Goal: Submit feedback/report problem: Submit feedback/report problem

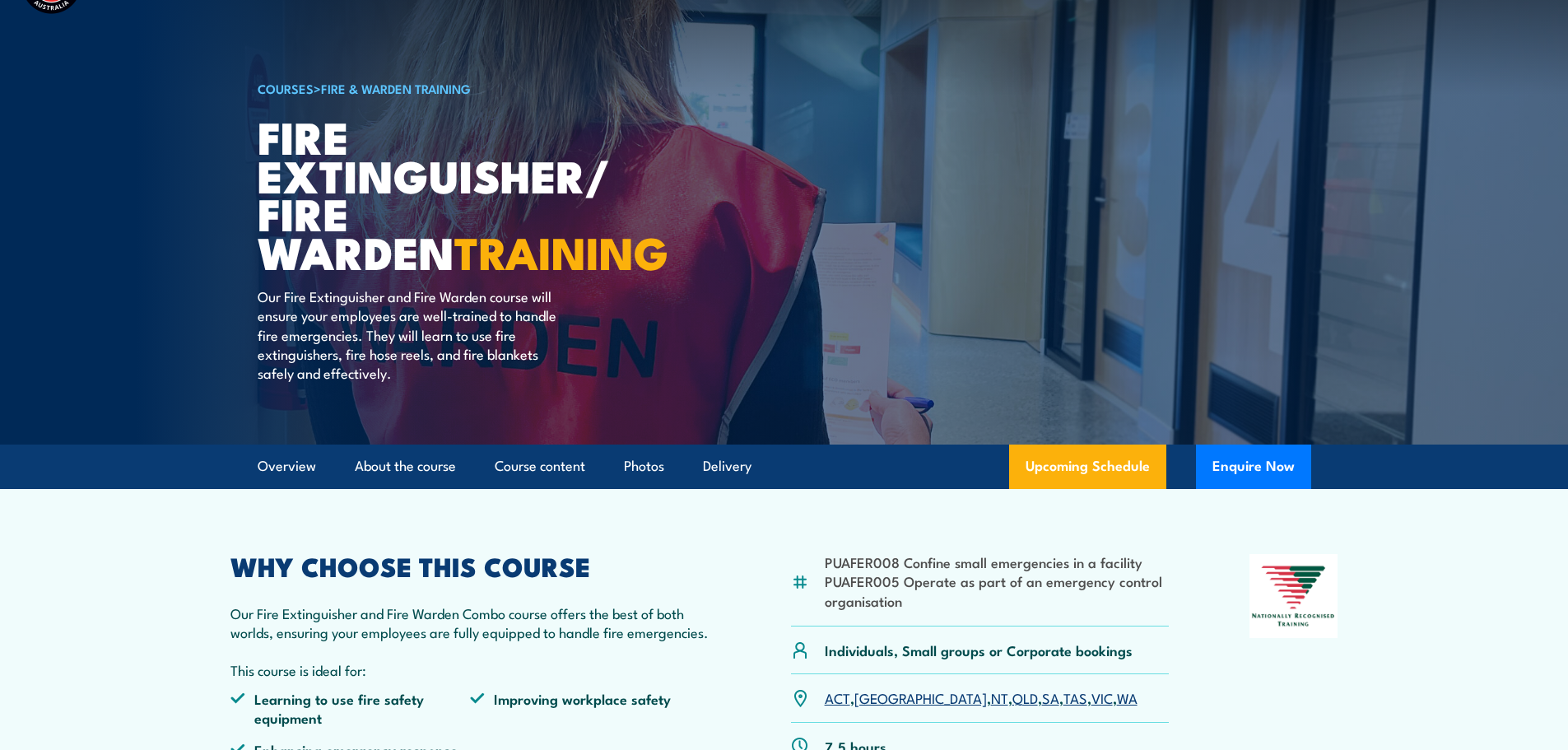
scroll to position [247, 0]
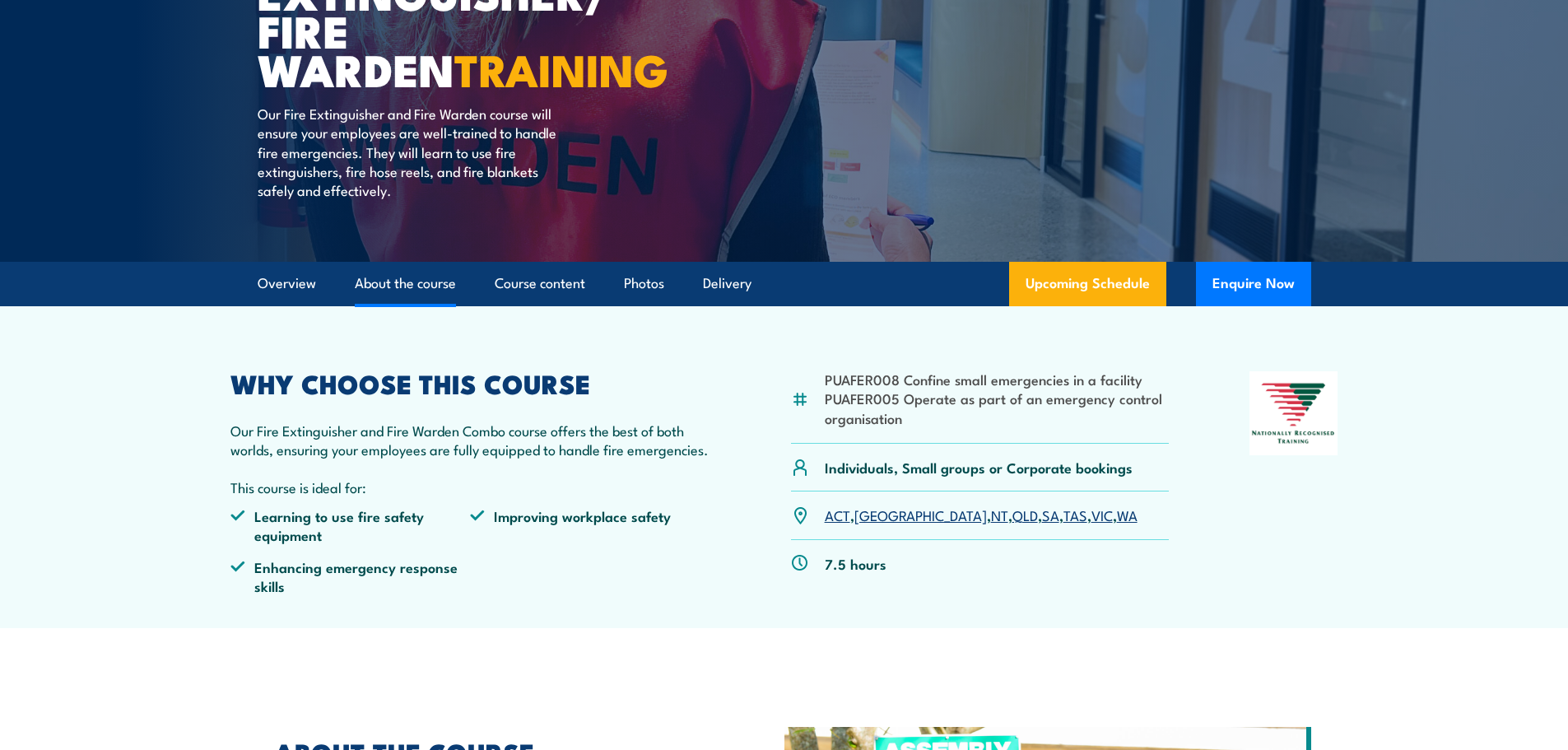
click at [413, 292] on link "About the course" at bounding box center [405, 284] width 101 height 44
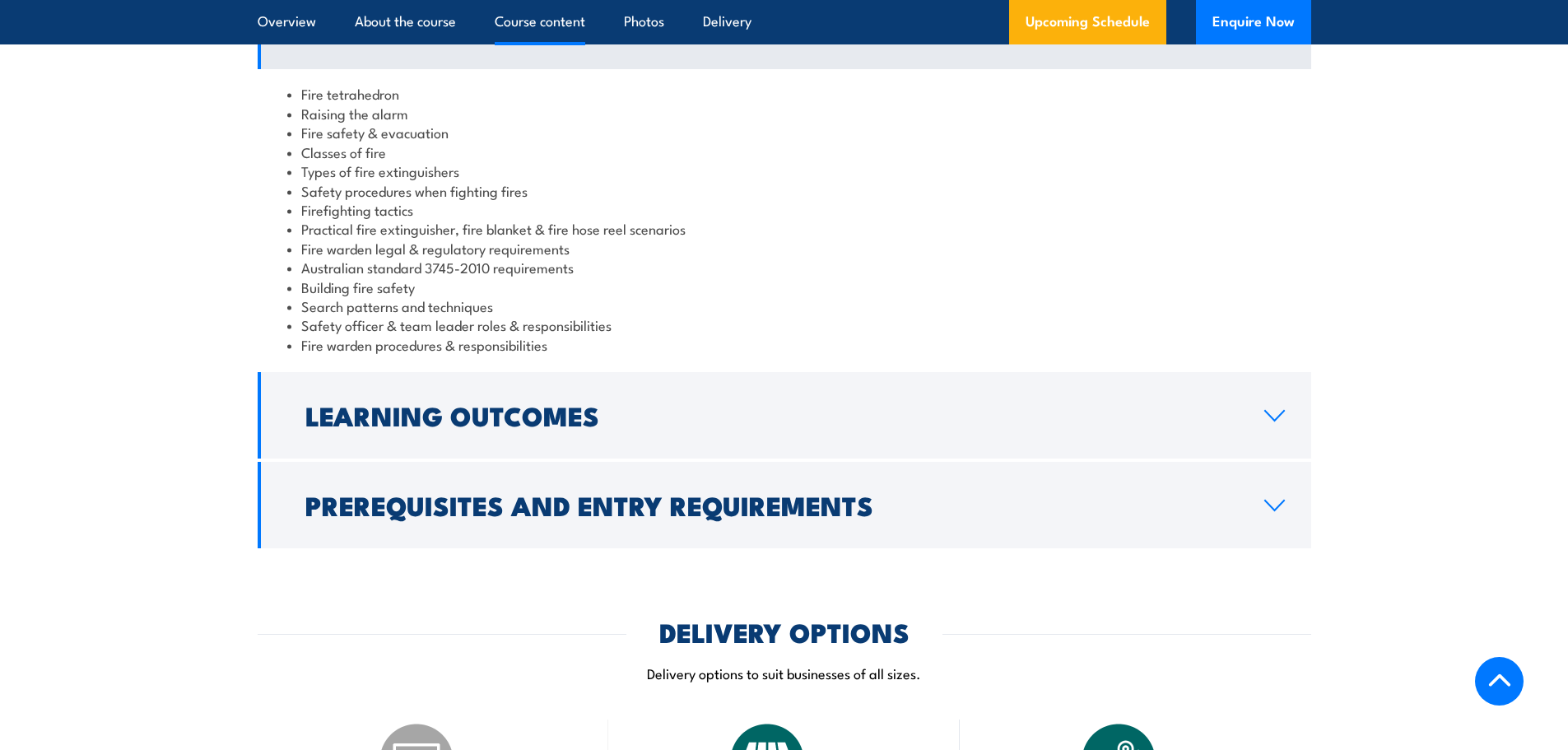
scroll to position [1667, 0]
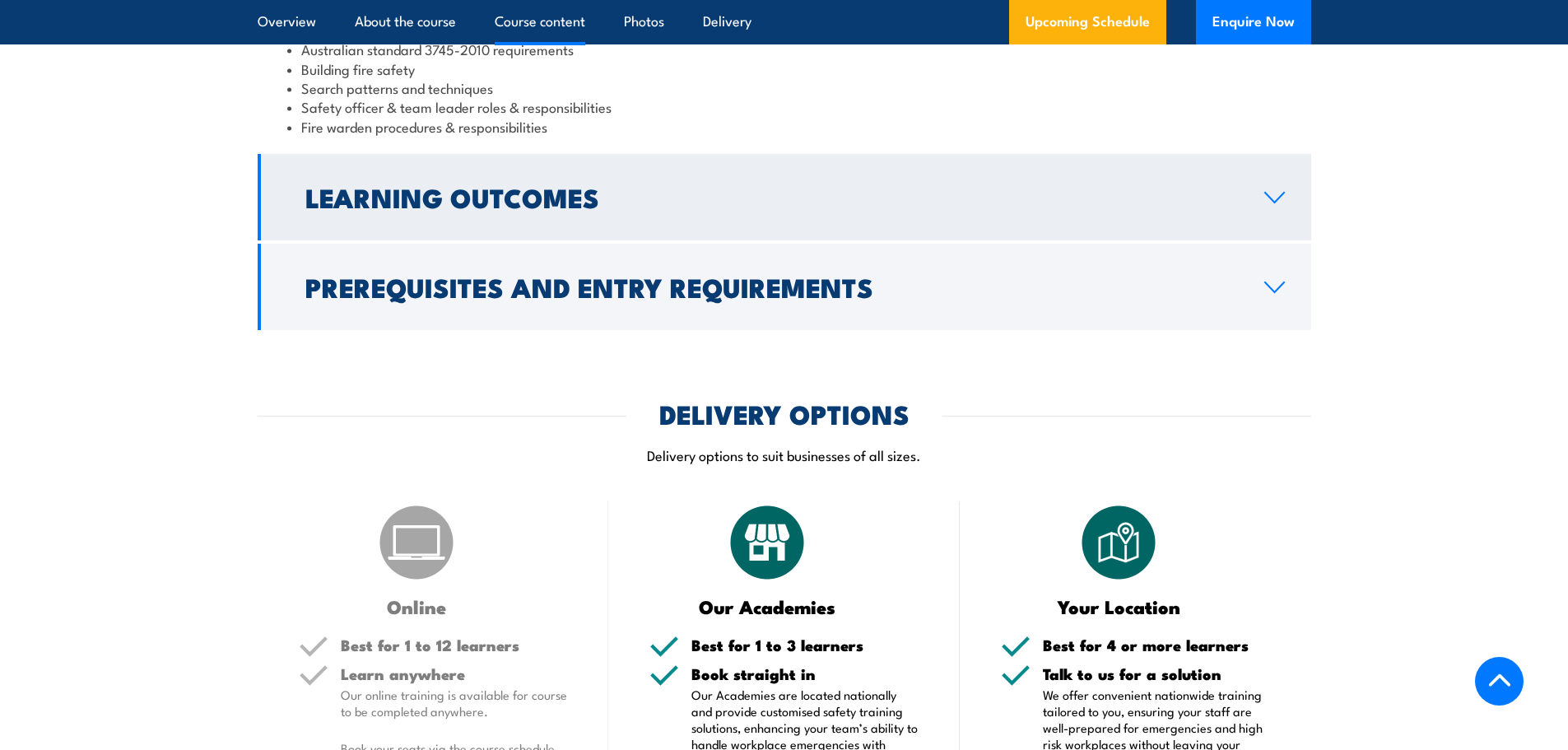
click at [1143, 195] on h2 "Learning Outcomes" at bounding box center [772, 197] width 933 height 23
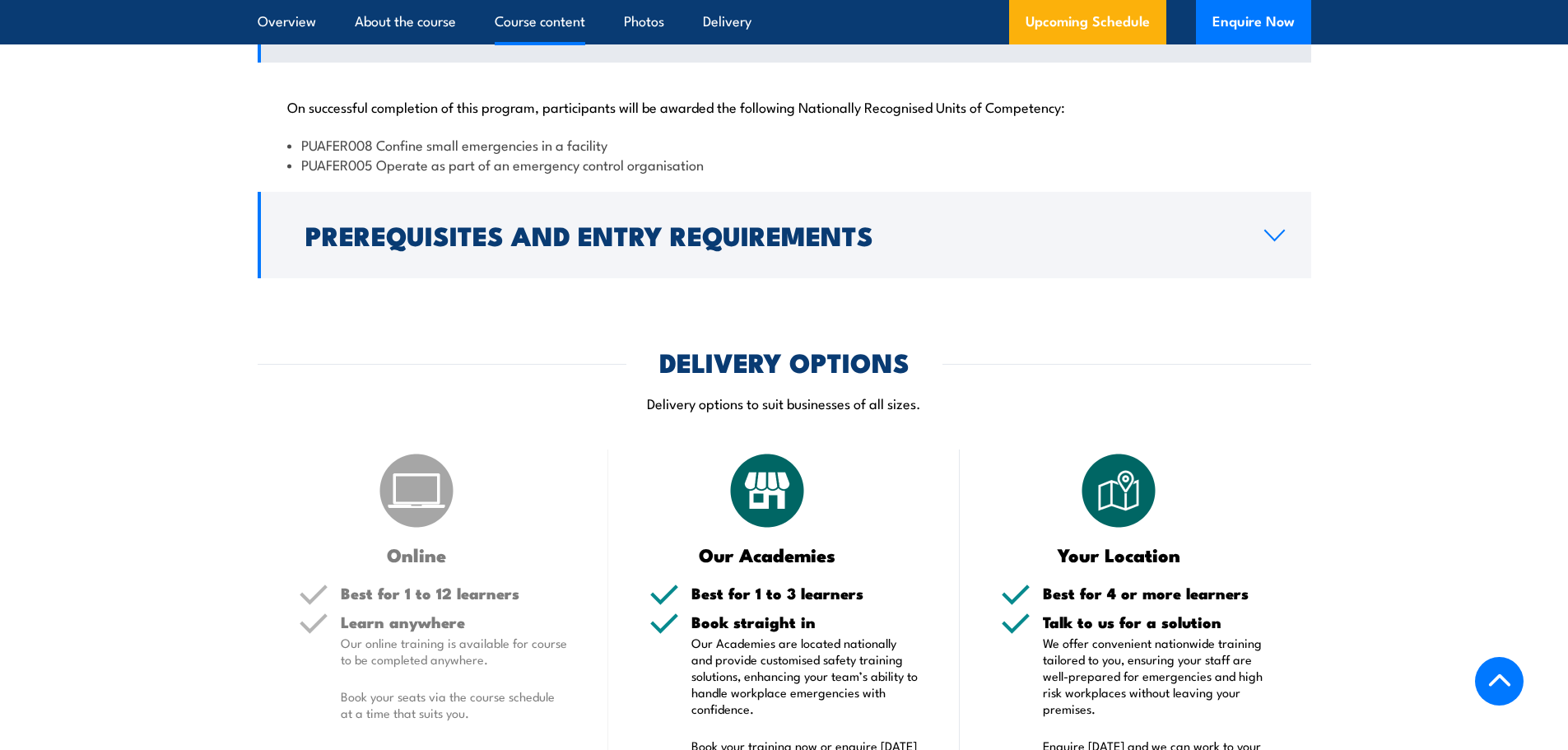
scroll to position [1545, 0]
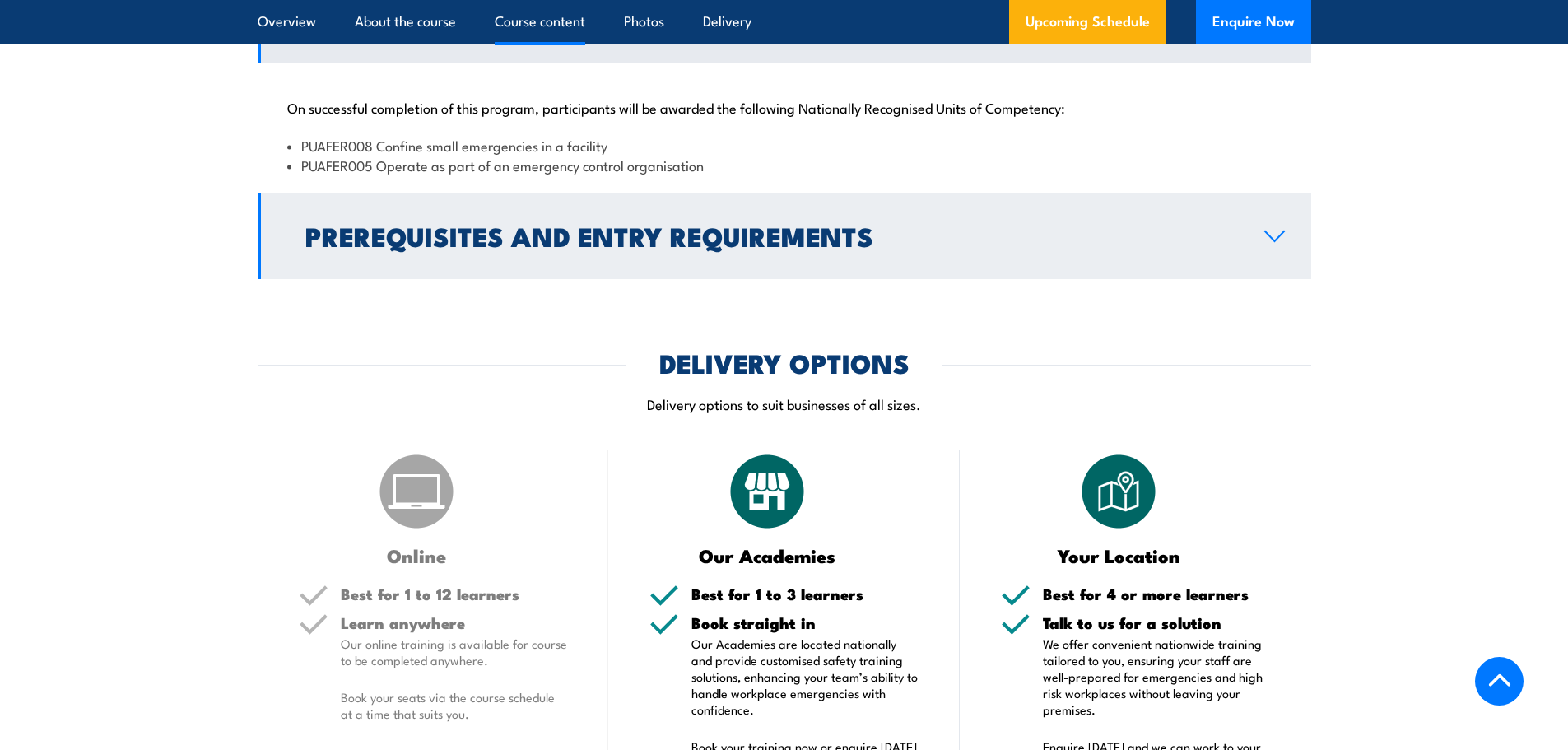
click at [859, 247] on h2 "Prerequisites and Entry Requirements" at bounding box center [772, 235] width 933 height 23
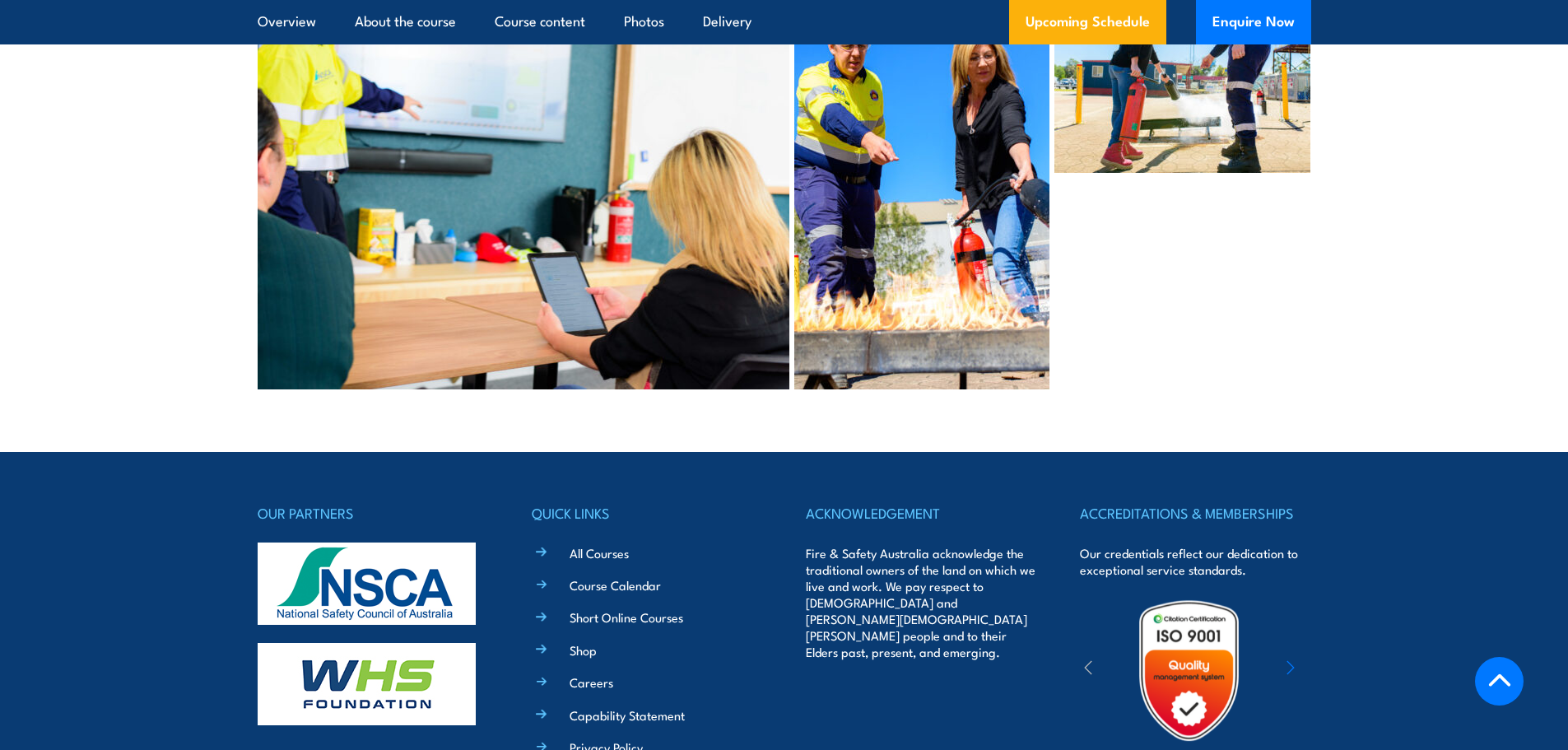
scroll to position [7568, 0]
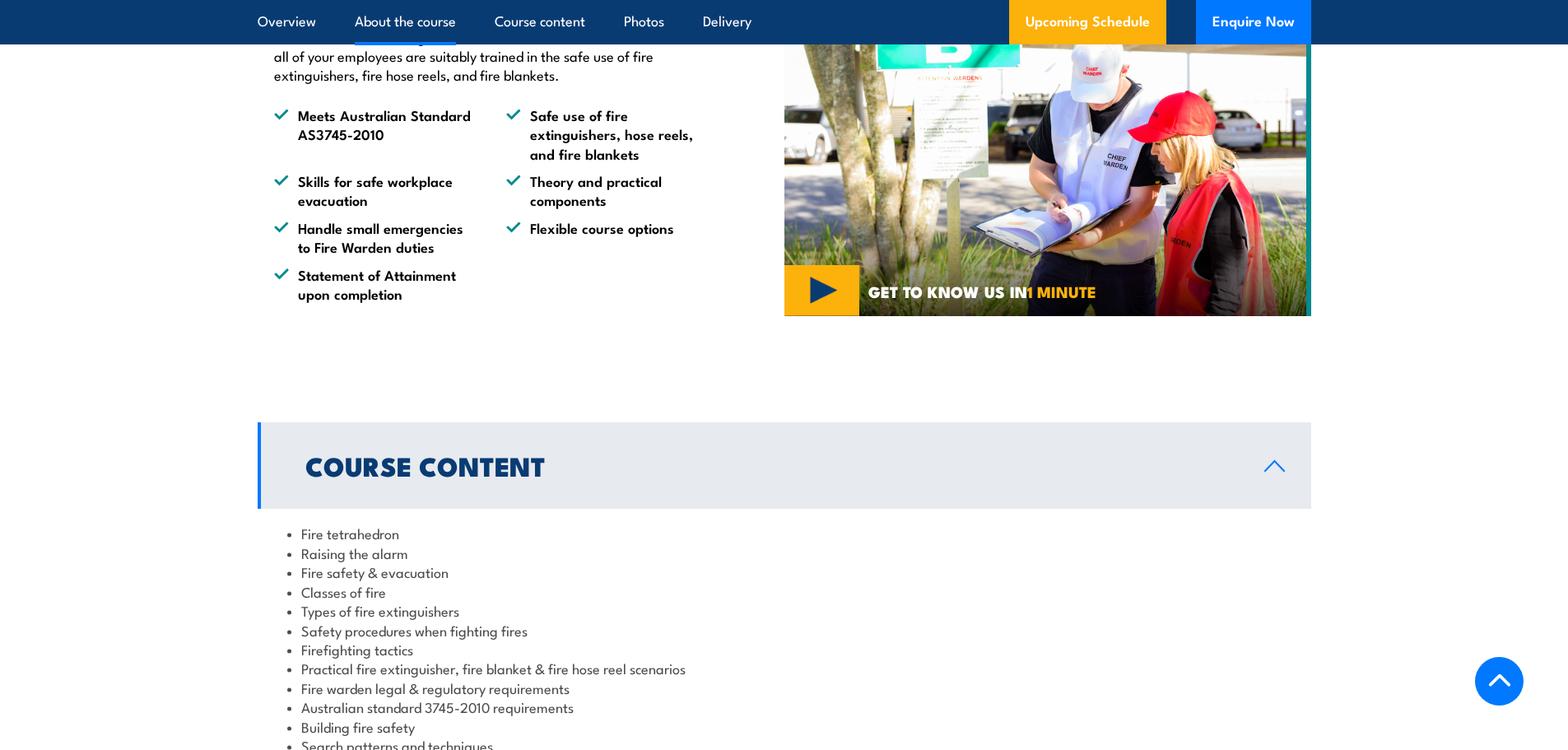
scroll to position [1287, 0]
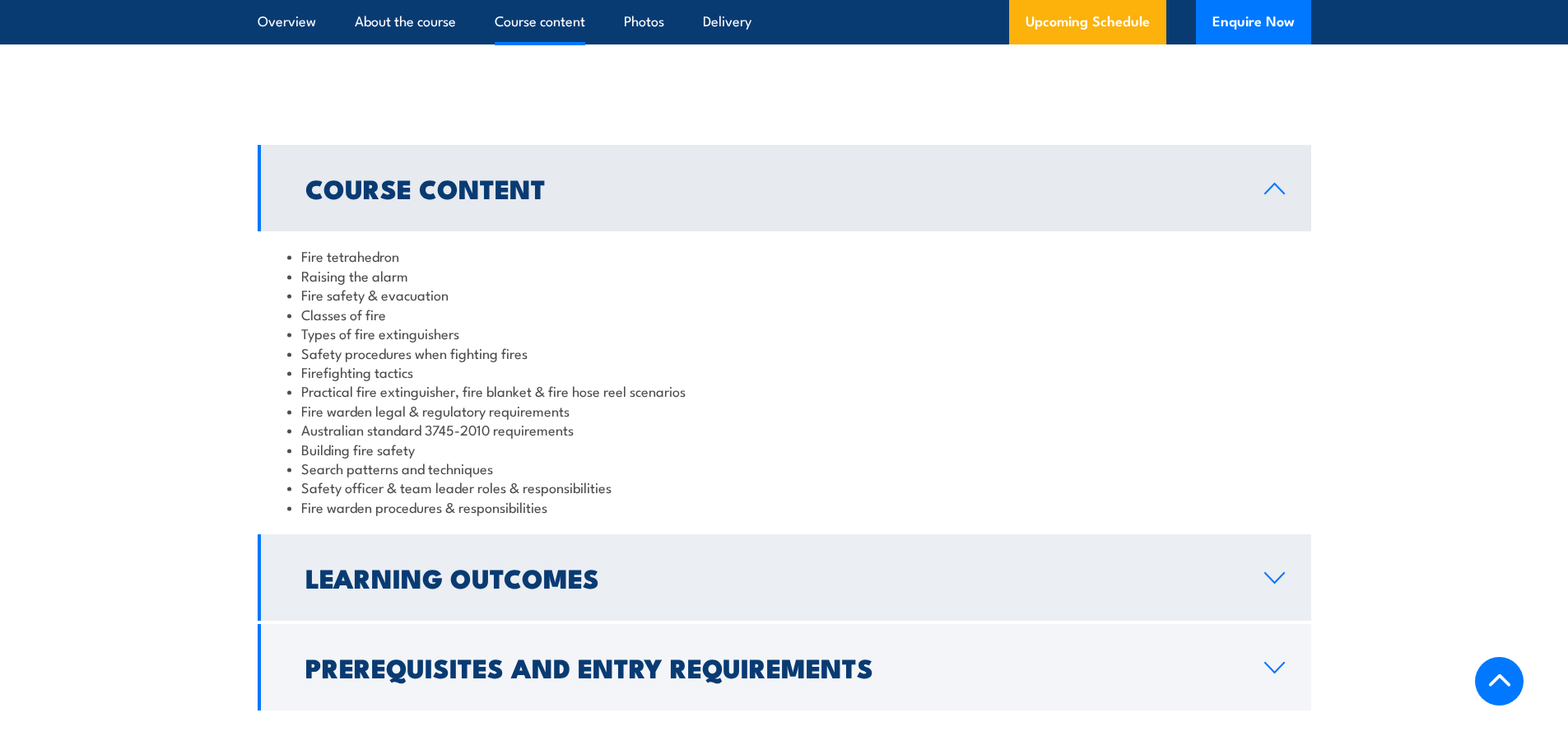
click at [604, 574] on h2 "Learning Outcomes" at bounding box center [772, 577] width 933 height 23
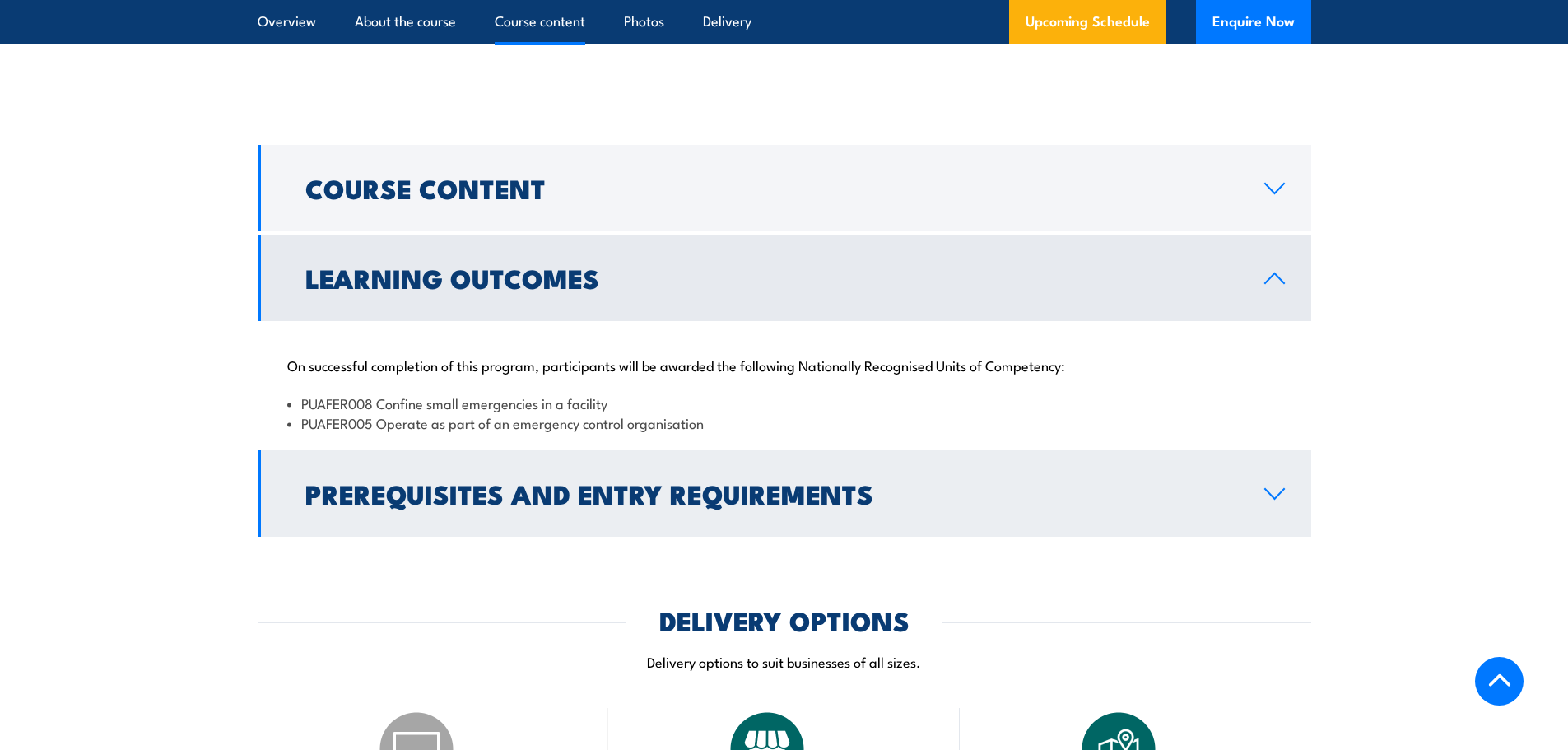
click at [599, 516] on link "Prerequisites and Entry Requirements" at bounding box center [784, 493] width 1053 height 87
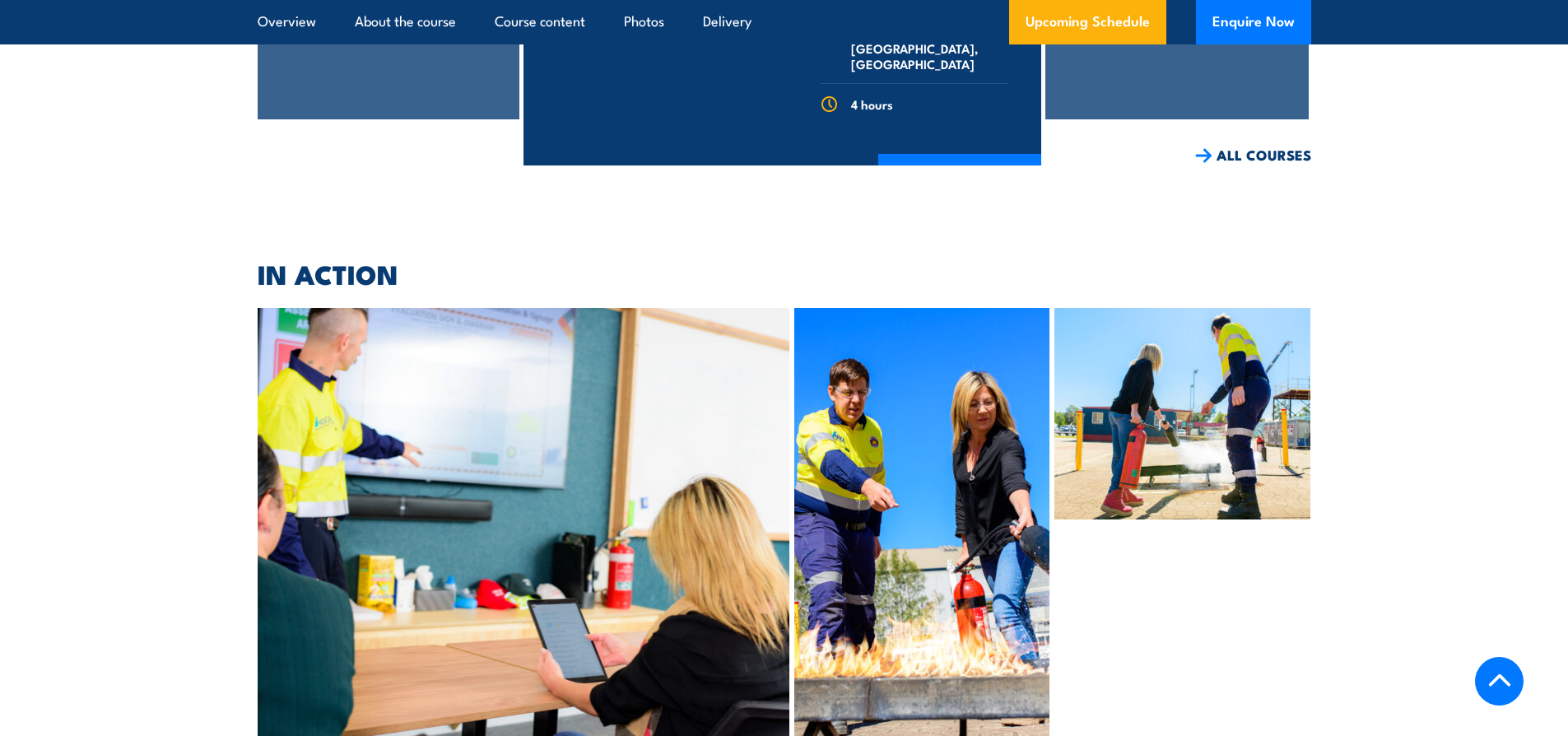
scroll to position [7566, 0]
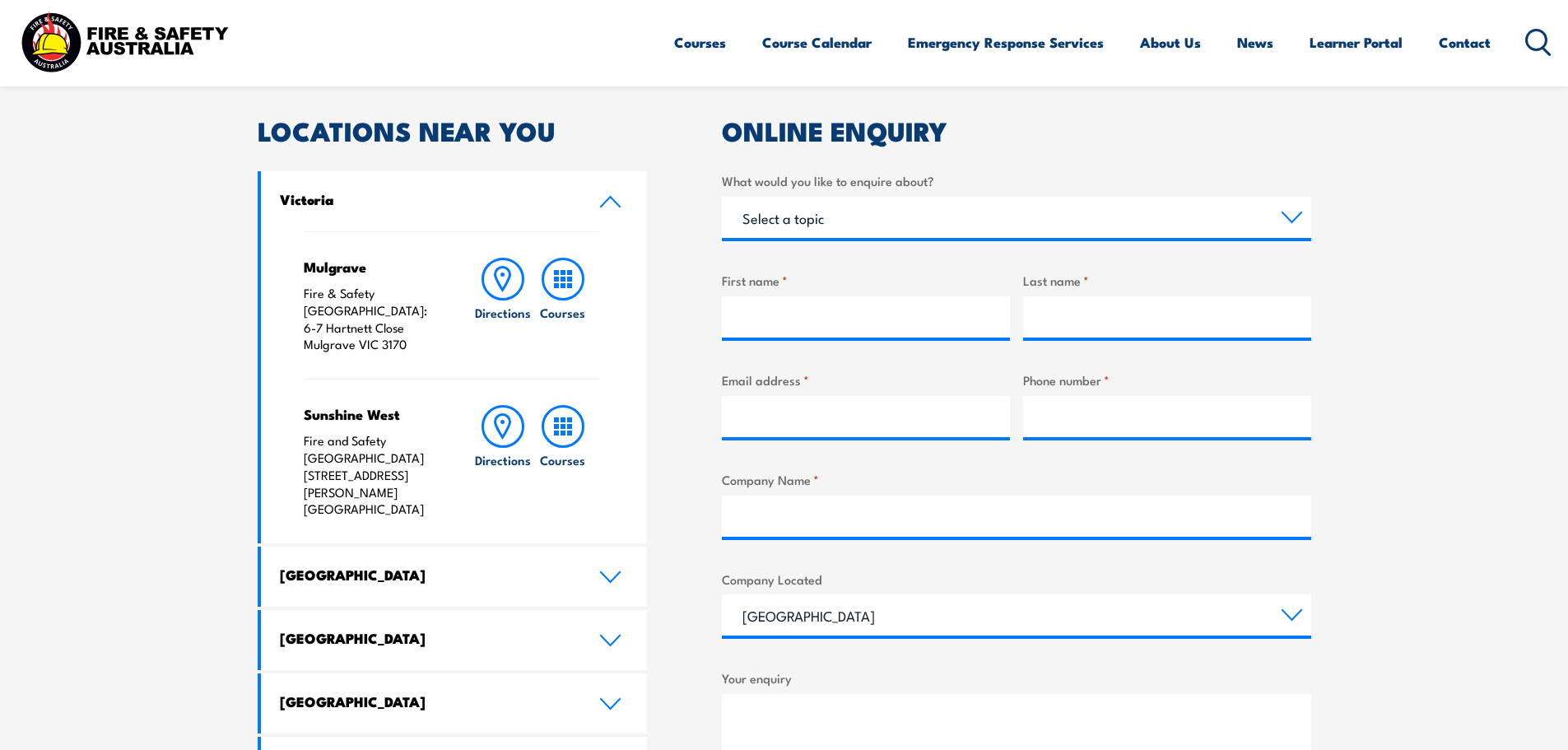
scroll to position [494, 0]
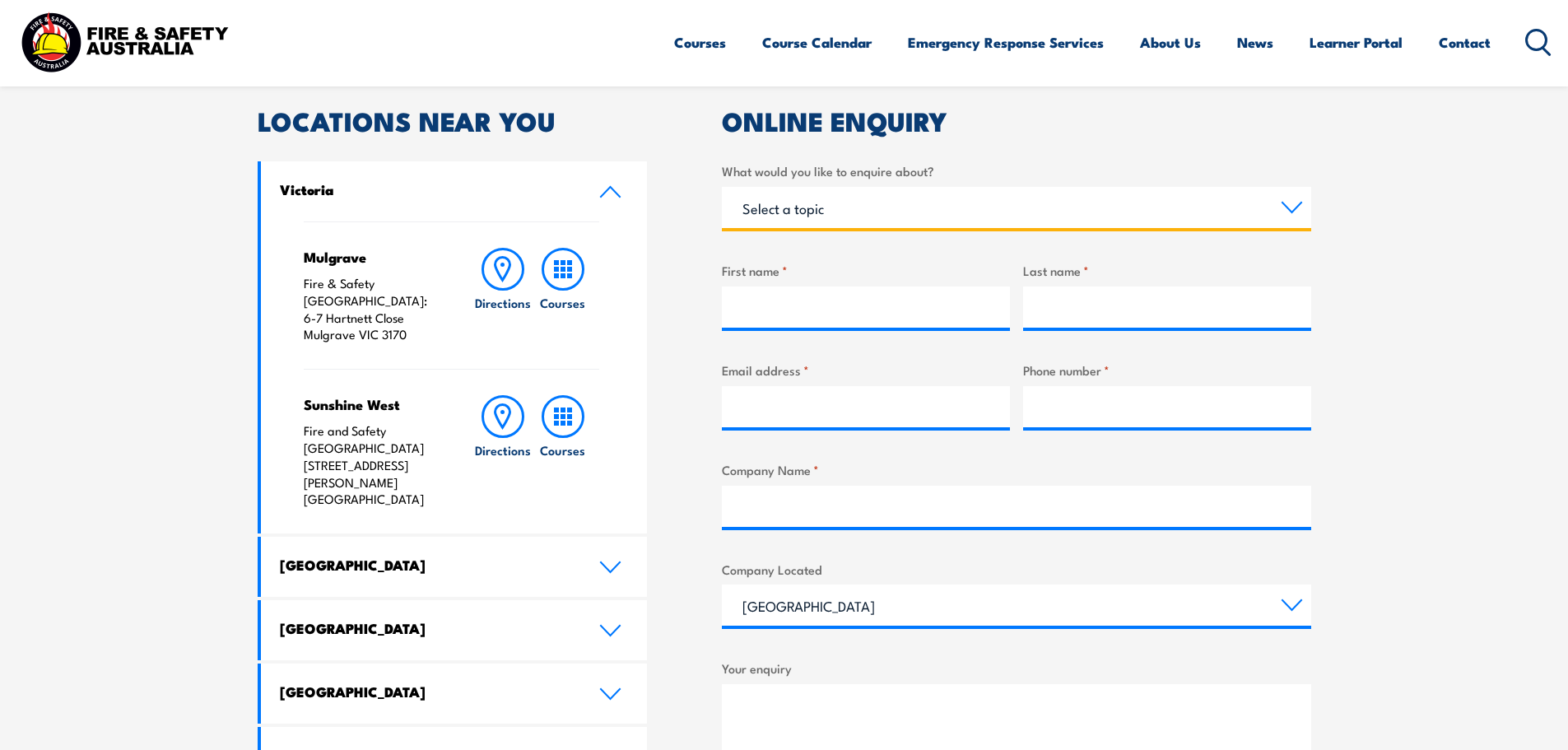
click at [769, 220] on select "Select a topic Training Emergency Response Services General Enquiry" at bounding box center [1016, 207] width 589 height 41
select select "Training"
click at [722, 187] on select "Select a topic Training Emergency Response Services General Enquiry" at bounding box center [1016, 207] width 589 height 41
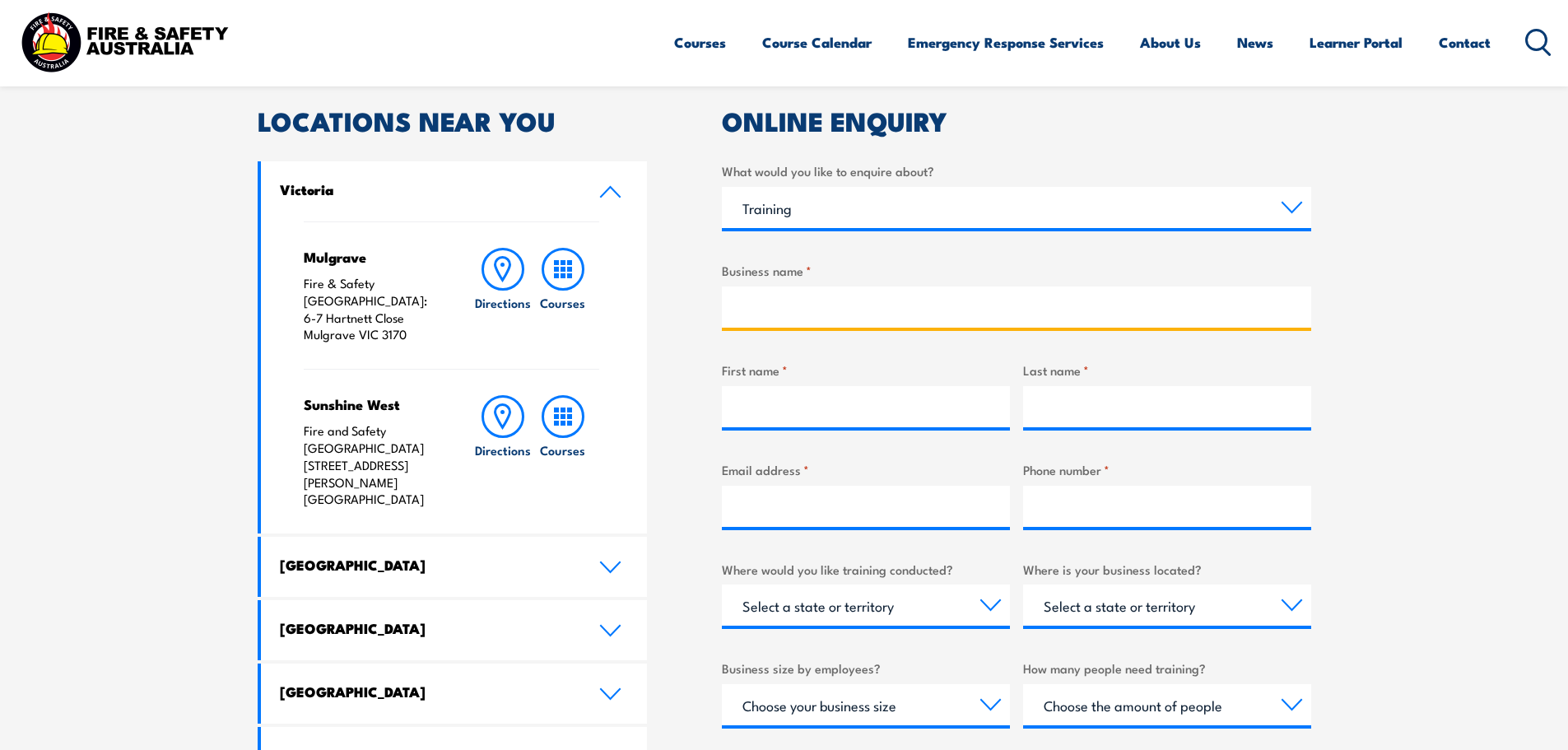
click at [797, 306] on input "Business name *" at bounding box center [1016, 307] width 589 height 41
type input "Bepoz"
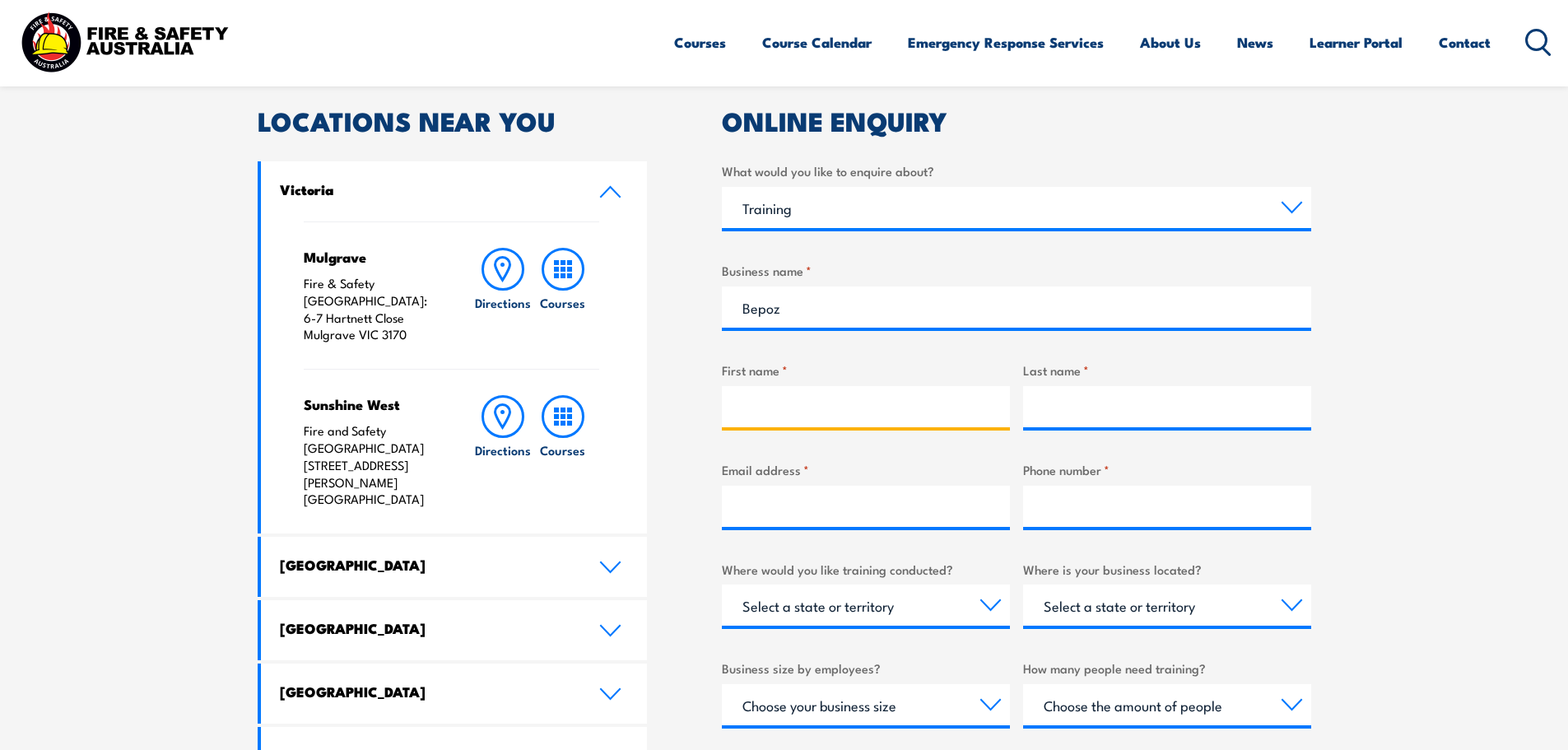
type input "Tiala"
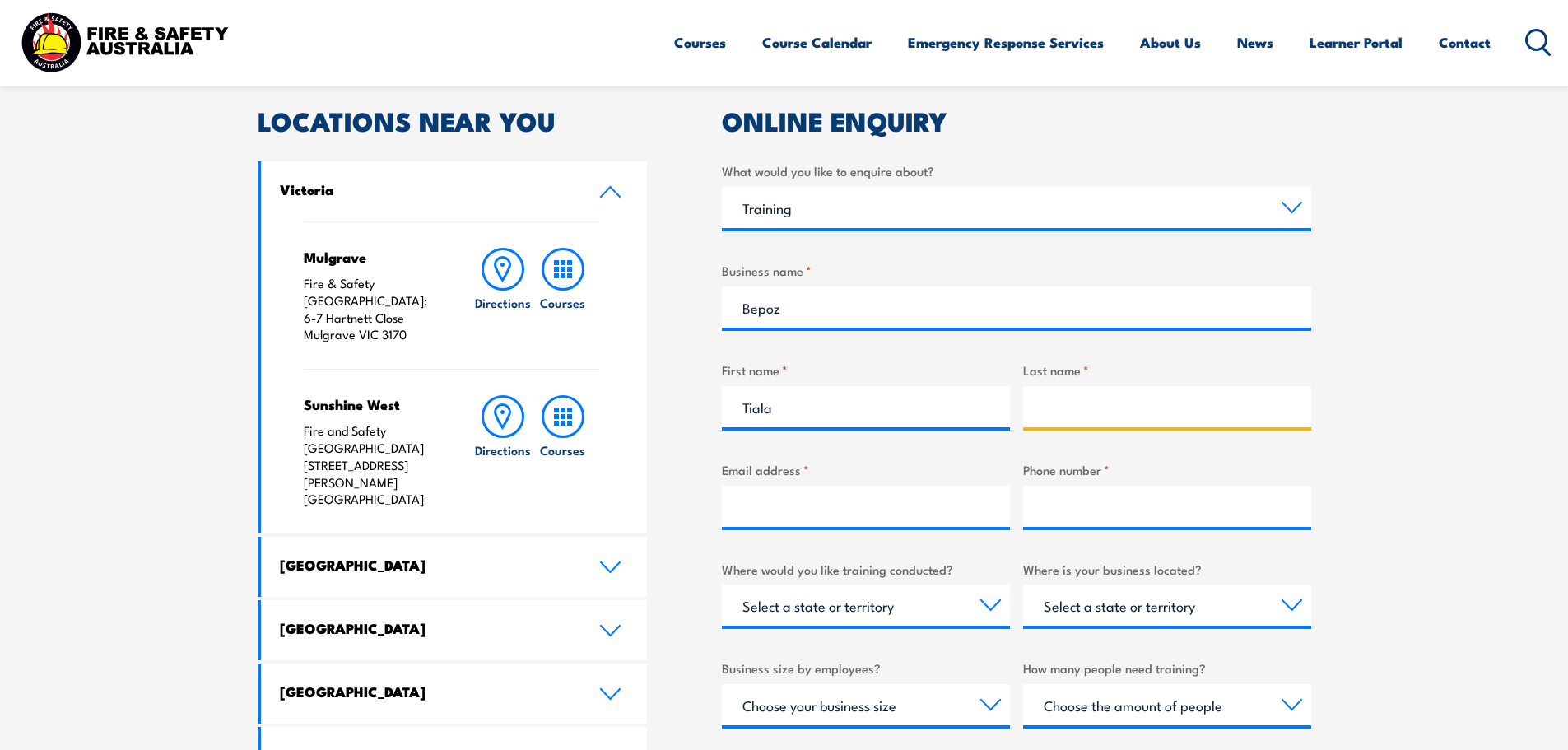
type input "Porth"
type input "[EMAIL_ADDRESS][DOMAIN_NAME]"
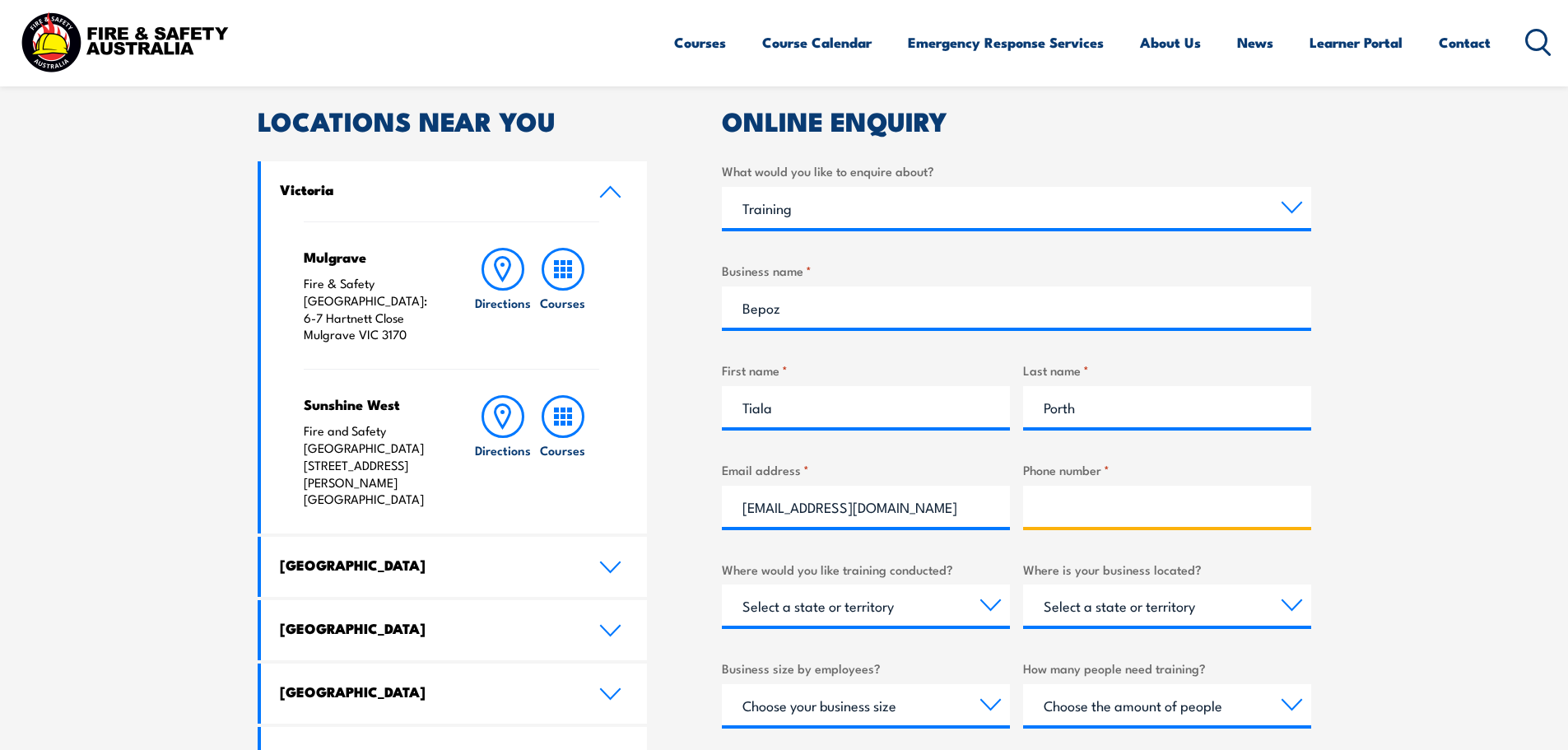
type input "1300023769"
select select "VIC"
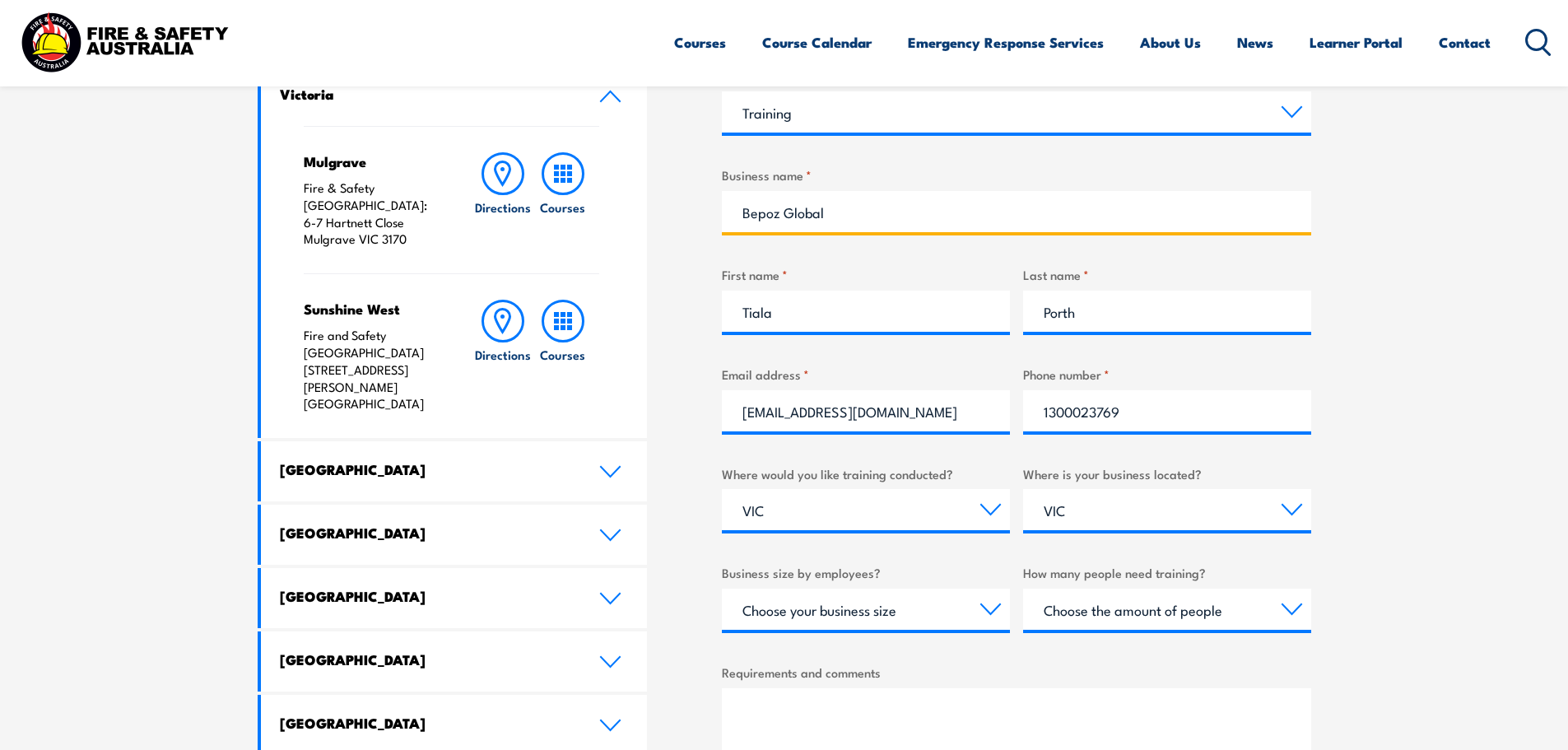
scroll to position [659, 0]
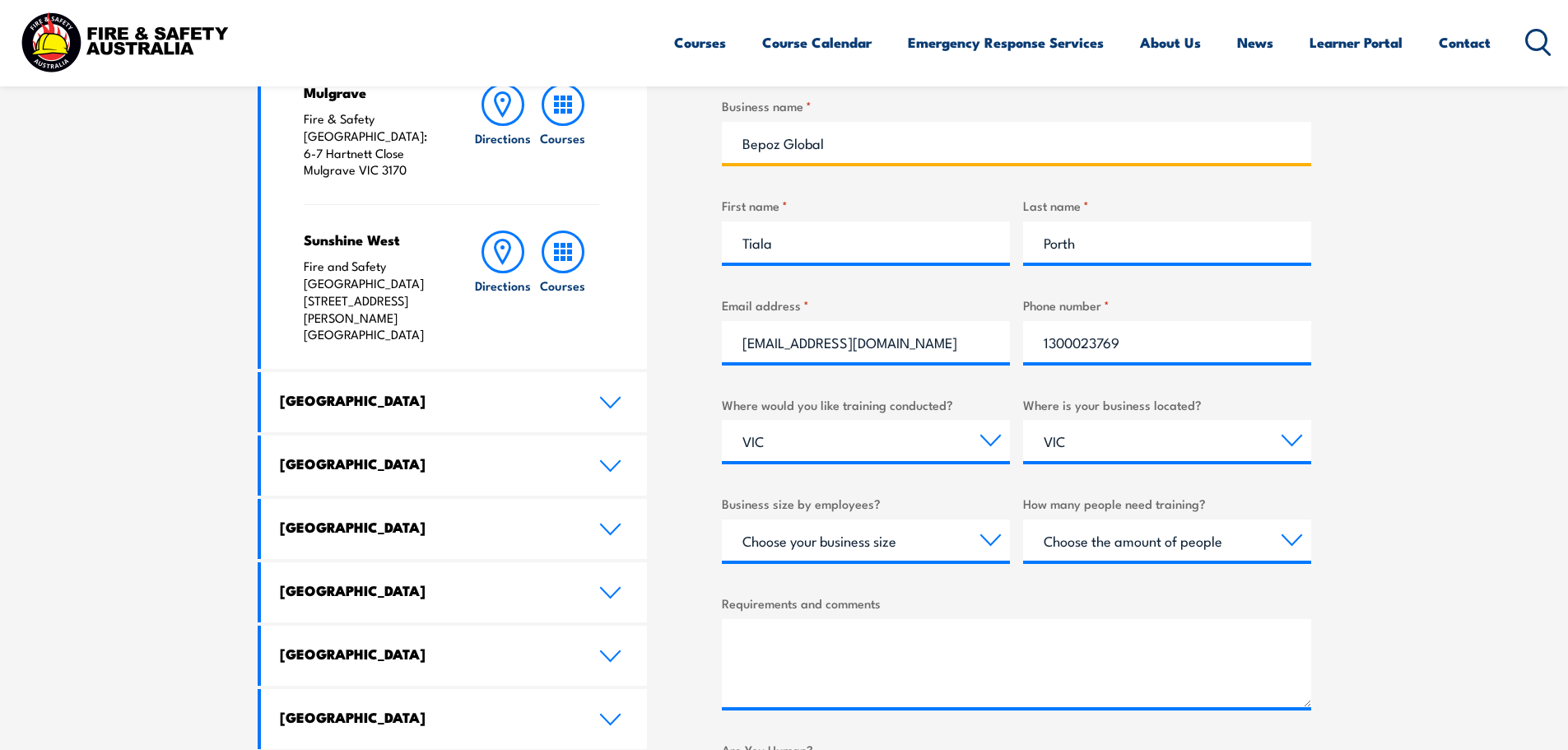
type input "Bepoz Global"
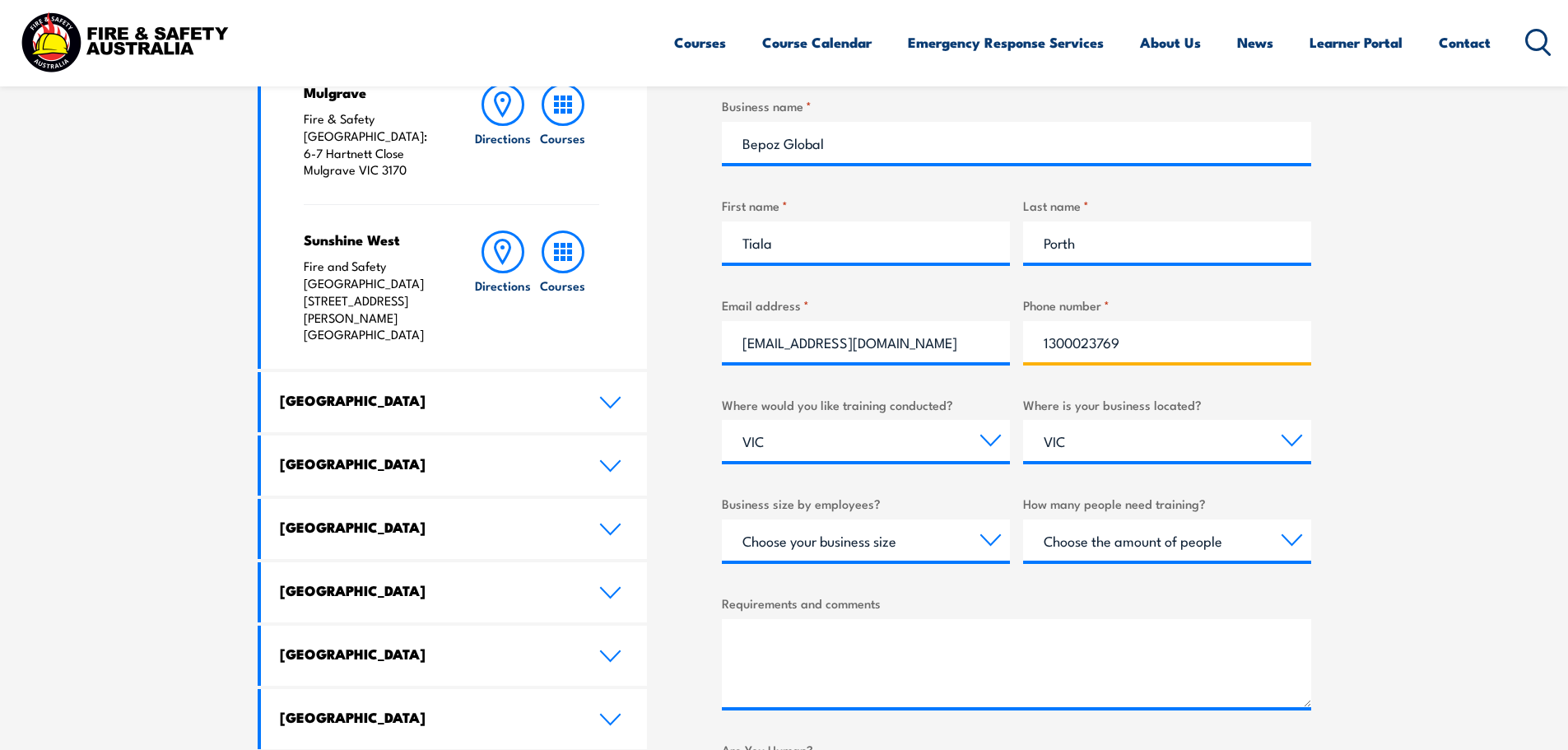
click at [1165, 348] on input "1300023769" at bounding box center [1167, 341] width 288 height 41
type input "0452132920"
click at [1061, 444] on select "Select a state or territory [GEOGRAPHIC_DATA] [GEOGRAPHIC_DATA] [GEOGRAPHIC_DAT…" at bounding box center [1167, 440] width 288 height 41
click at [1023, 420] on select "Select a state or territory [GEOGRAPHIC_DATA] [GEOGRAPHIC_DATA] [GEOGRAPHIC_DAT…" at bounding box center [1167, 440] width 288 height 41
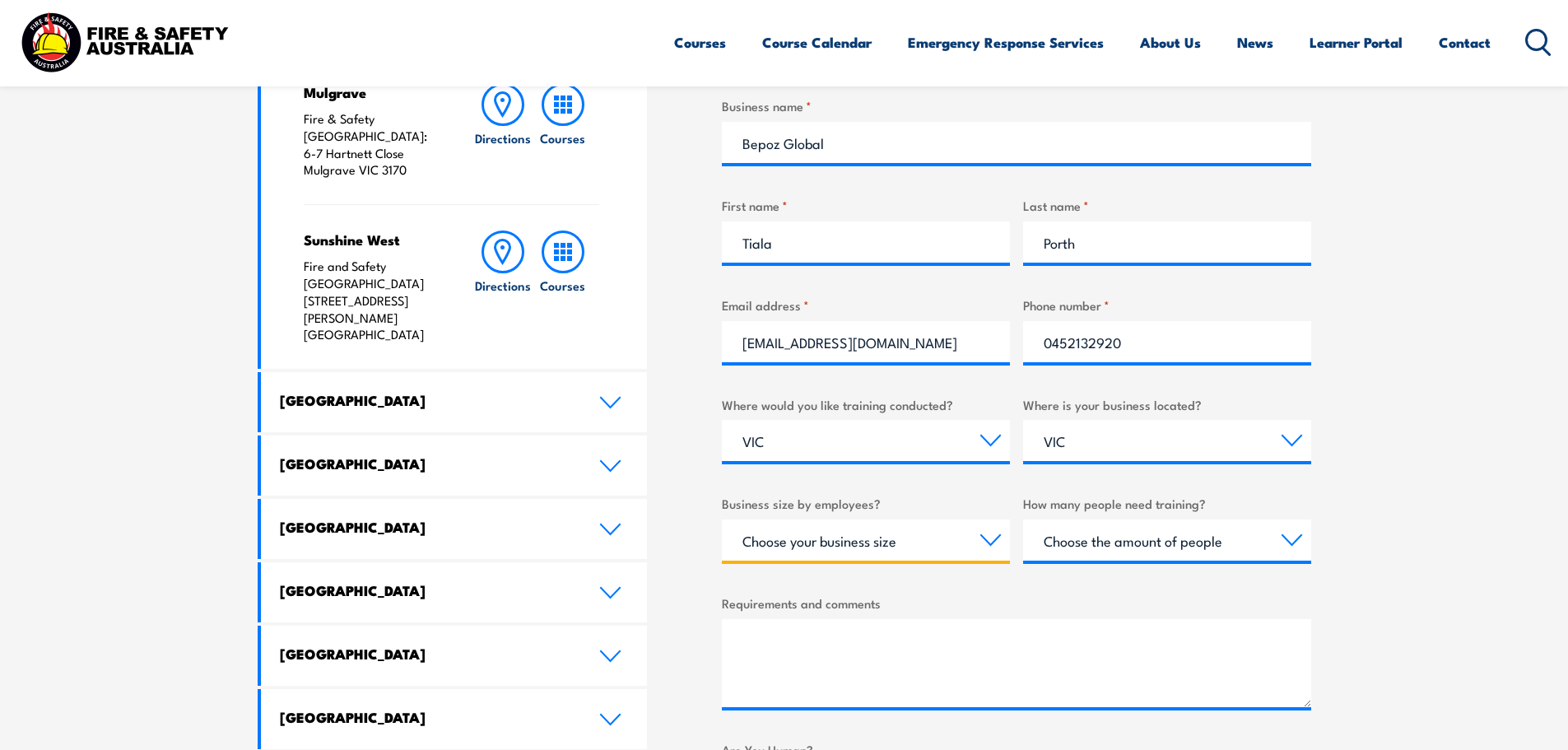
click at [891, 547] on select "Choose your business size 1 to 19 20 to 199 200+" at bounding box center [866, 540] width 288 height 41
click at [1078, 556] on select "Choose the amount of people 1 to 4 5 to 19 20+" at bounding box center [1167, 540] width 288 height 41
select select "1 to 4"
click at [1023, 520] on select "Choose the amount of people 1 to 4 5 to 19 20+" at bounding box center [1167, 540] width 288 height 41
click at [905, 549] on select "Choose your business size 1 to 19 20 to 199 200+" at bounding box center [866, 540] width 288 height 41
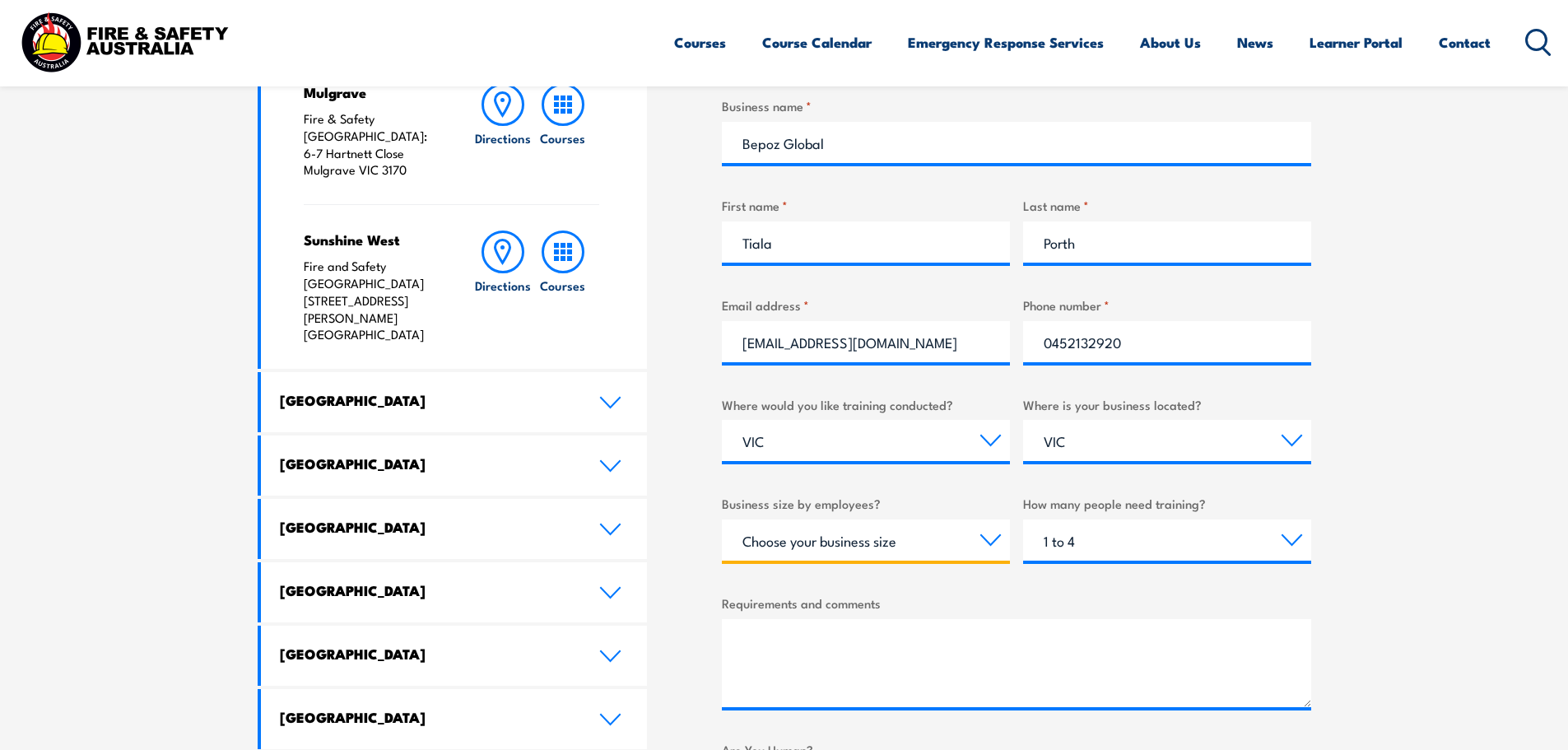
select select "20 to 199"
click at [722, 520] on select "Choose your business size 1 to 19 20 to 199 200+" at bounding box center [866, 540] width 288 height 41
click at [909, 623] on textarea "Requirements and comments" at bounding box center [1016, 663] width 589 height 88
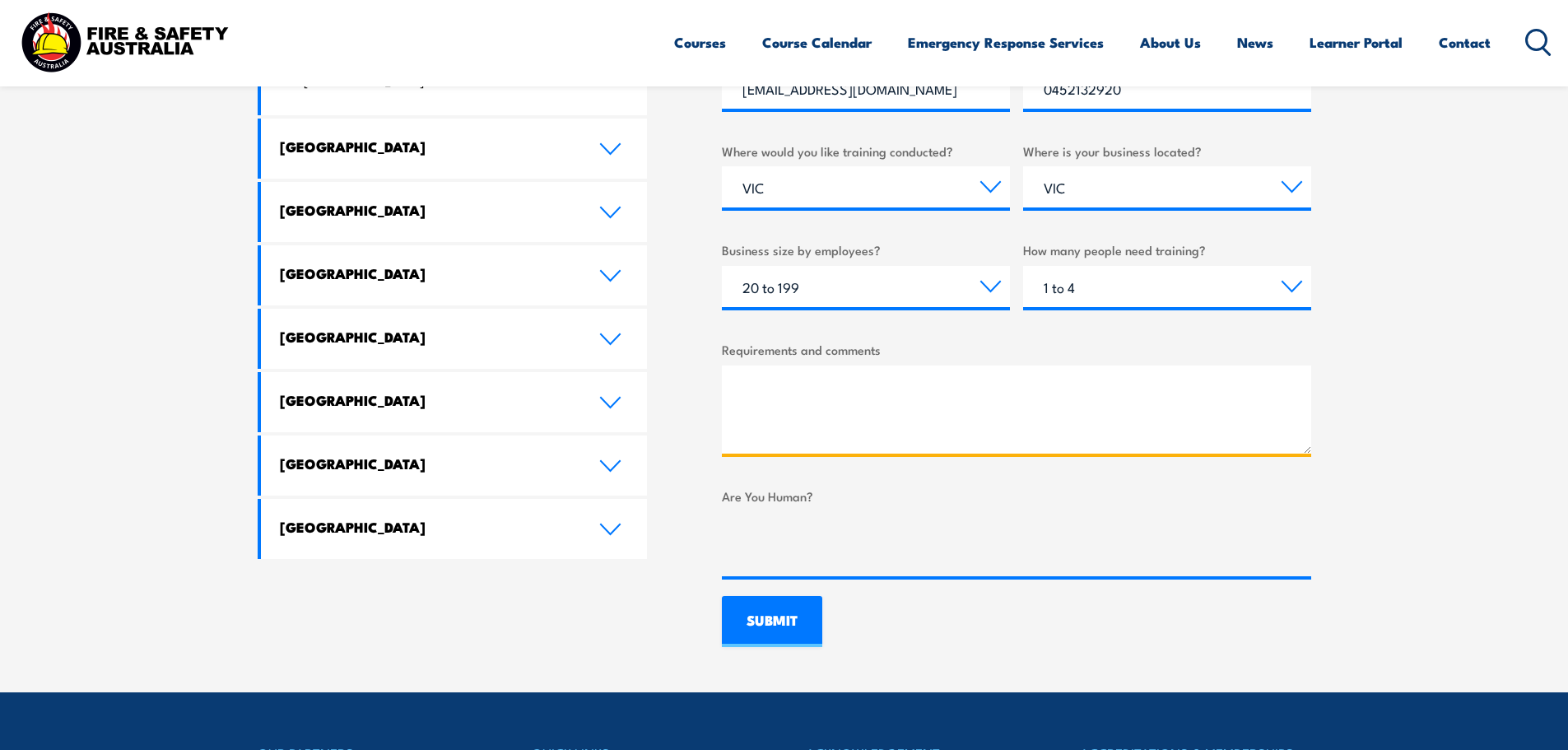
scroll to position [906, 0]
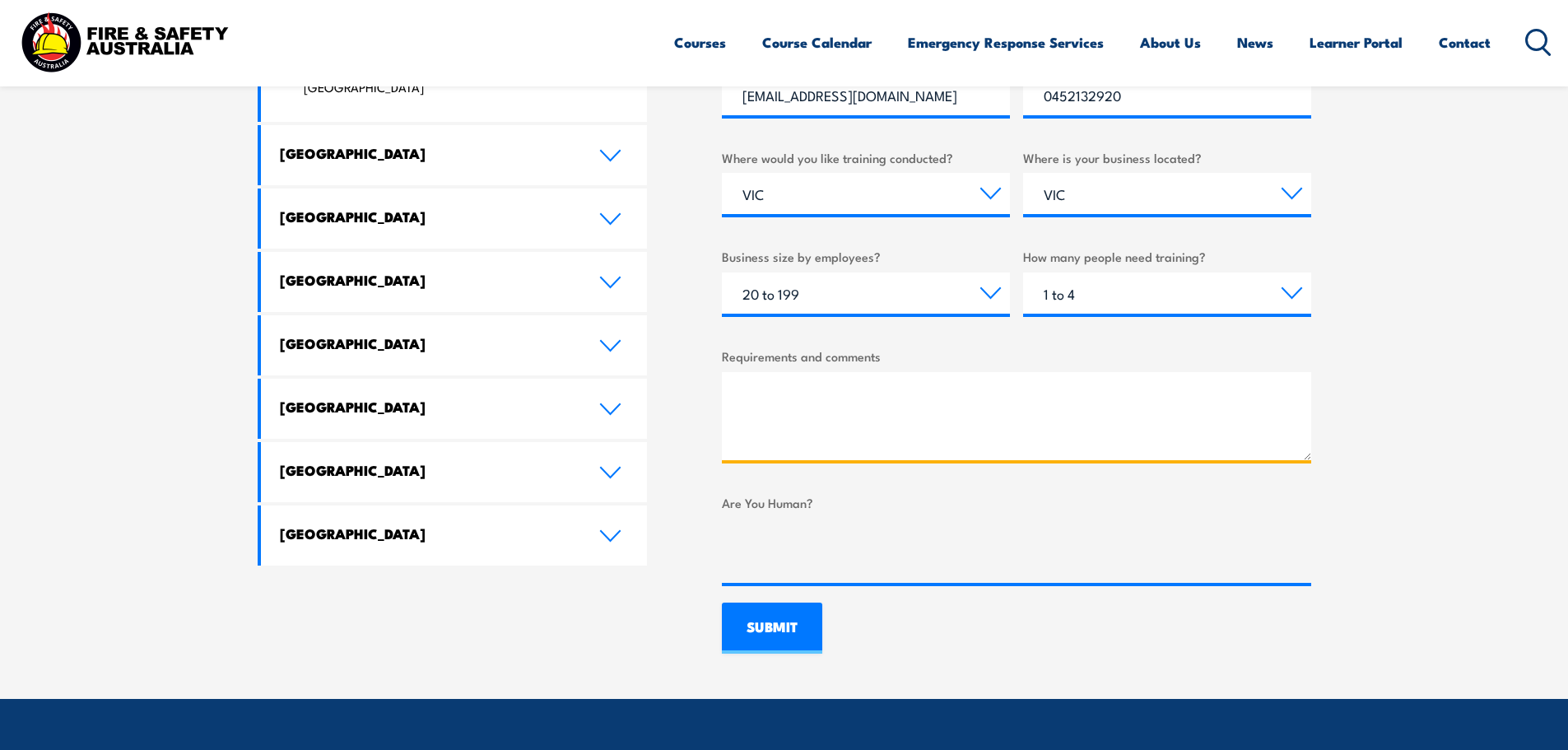
click at [932, 420] on textarea "Requirements and comments" at bounding box center [1016, 417] width 589 height 88
click at [739, 402] on textarea "I had booked in some of my staff," at bounding box center [1016, 417] width 589 height 88
click at [972, 380] on textarea "I had booked in some of my staff," at bounding box center [1016, 417] width 589 height 88
click at [1030, 399] on textarea "I had booked in some of my staff," at bounding box center [1016, 417] width 589 height 88
click at [857, 395] on textarea "I had booked in some of my staff, in March this year and wondering when it expe" at bounding box center [1016, 417] width 589 height 88
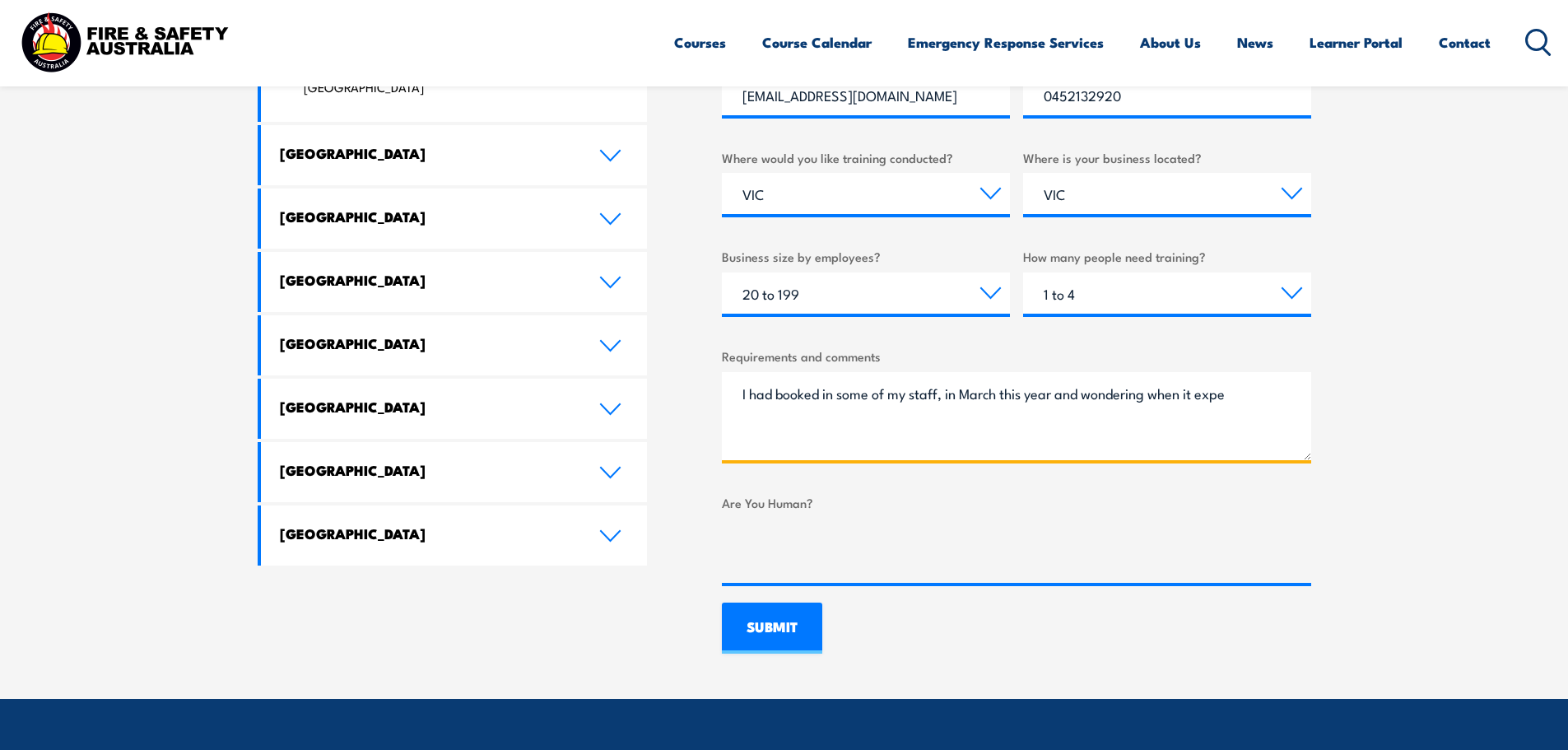
click at [1240, 395] on textarea "I had booked in some of my staff, in March this year and wondering when it expe" at bounding box center [1016, 417] width 589 height 88
click at [947, 398] on textarea "I had booked in some of my staff, in March this year and wondering when it expe" at bounding box center [1016, 417] width 589 height 88
click at [1069, 401] on textarea "I had booked in some of my staff, in March this year and wondering when it expe" at bounding box center [1016, 417] width 589 height 88
click at [1252, 395] on textarea "I had booked in some of my staff, in March this year and wondering when it expe" at bounding box center [1016, 417] width 589 height 88
drag, startPoint x: 795, startPoint y: 439, endPoint x: 1031, endPoint y: 426, distance: 236.4
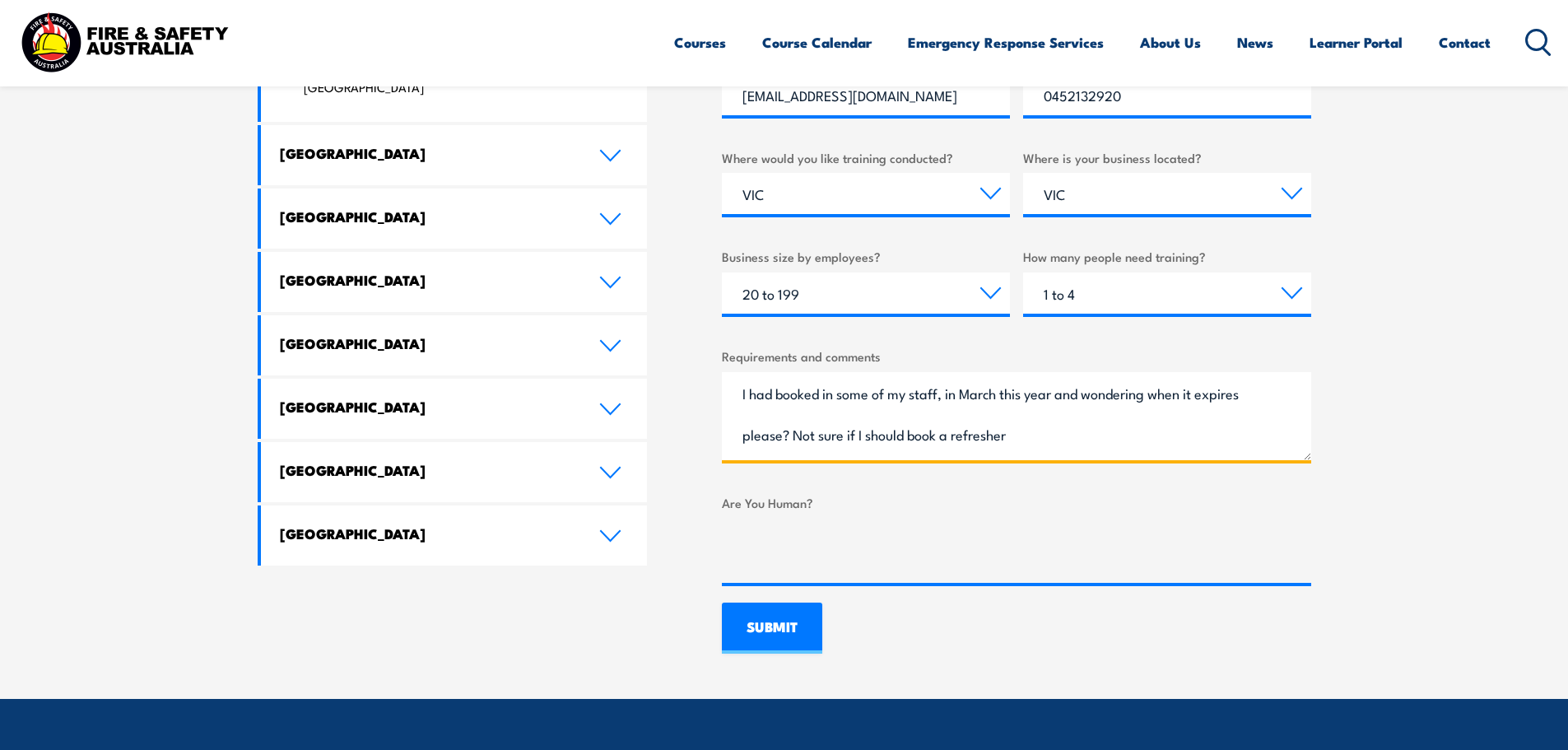
click at [1031, 426] on textarea "I had booked in some of my staff, in March this year and wondering when it expi…" at bounding box center [1016, 417] width 589 height 88
click at [847, 454] on textarea "I had booked in some of my staff, in March this year and wondering when it expi…" at bounding box center [1016, 417] width 589 height 88
click at [839, 432] on textarea "I had booked in some of my staff, in March this year and wondering when it expi…" at bounding box center [1016, 417] width 589 height 88
click at [839, 430] on textarea "I had booked in some of my staff, in March this year and wondering when it expi…" at bounding box center [1016, 417] width 589 height 88
click at [943, 393] on textarea "I had booked in some of my staff, in March this year and wondering when it expi…" at bounding box center [1016, 417] width 589 height 88
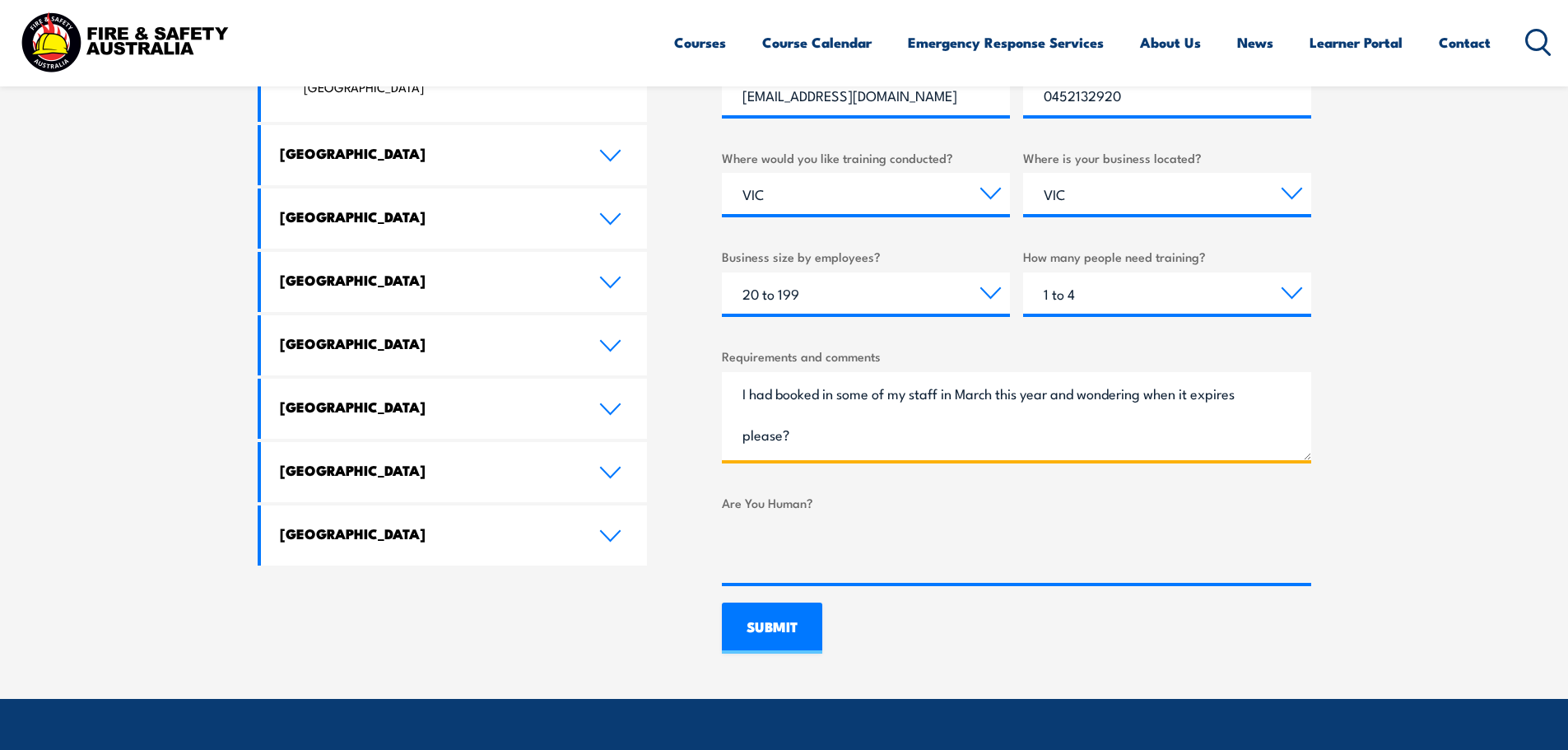
click at [1064, 401] on textarea "I had booked in some of my staff in March this year and wondering when it expir…" at bounding box center [1016, 417] width 589 height 88
click at [1247, 396] on textarea "I had booked in some of my staff in March this year and wondering when it expir…" at bounding box center [1016, 417] width 589 height 88
click at [863, 444] on textarea "I had booked in some of my staff in March this year and wondering when it expir…" at bounding box center [1016, 417] width 589 height 88
click at [982, 435] on textarea "I had booked in some of my staff in March this year and wondering when it expir…" at bounding box center [1016, 417] width 589 height 88
drag, startPoint x: 982, startPoint y: 436, endPoint x: 917, endPoint y: 447, distance: 65.9
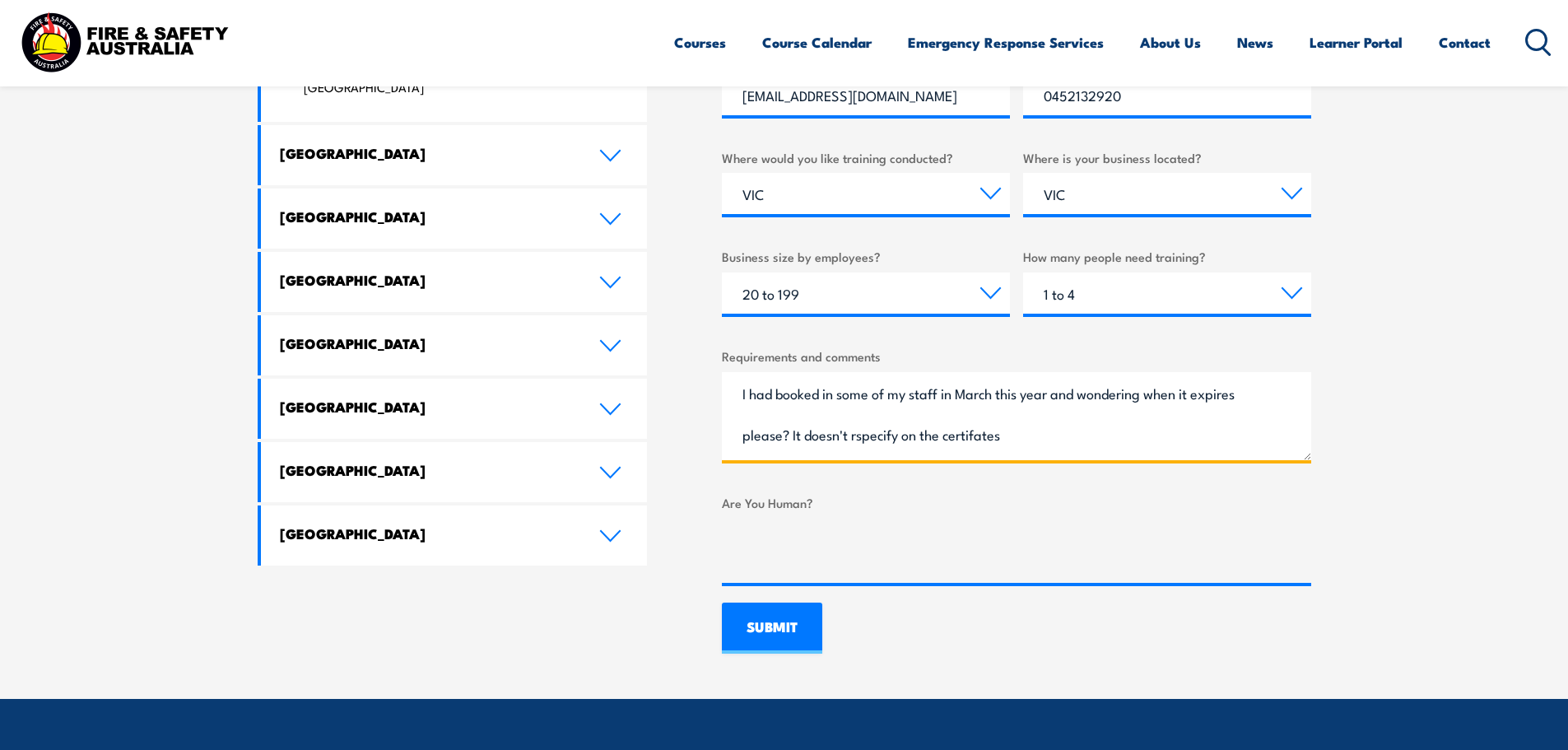
click at [917, 447] on textarea "I had booked in some of my staff in March this year and wondering when it expir…" at bounding box center [1016, 417] width 589 height 88
drag, startPoint x: 970, startPoint y: 439, endPoint x: 1060, endPoint y: 444, distance: 90.1
click at [1060, 444] on textarea "I had booked in some of my staff in March this year and wondering when it expir…" at bounding box center [1016, 417] width 589 height 88
click at [882, 440] on textarea "I had booked in some of my staff in March this year and wondering when it expir…" at bounding box center [1016, 417] width 589 height 88
click at [1039, 445] on textarea "I had booked in some of my staff in March this year and wondering when it expir…" at bounding box center [1016, 417] width 589 height 88
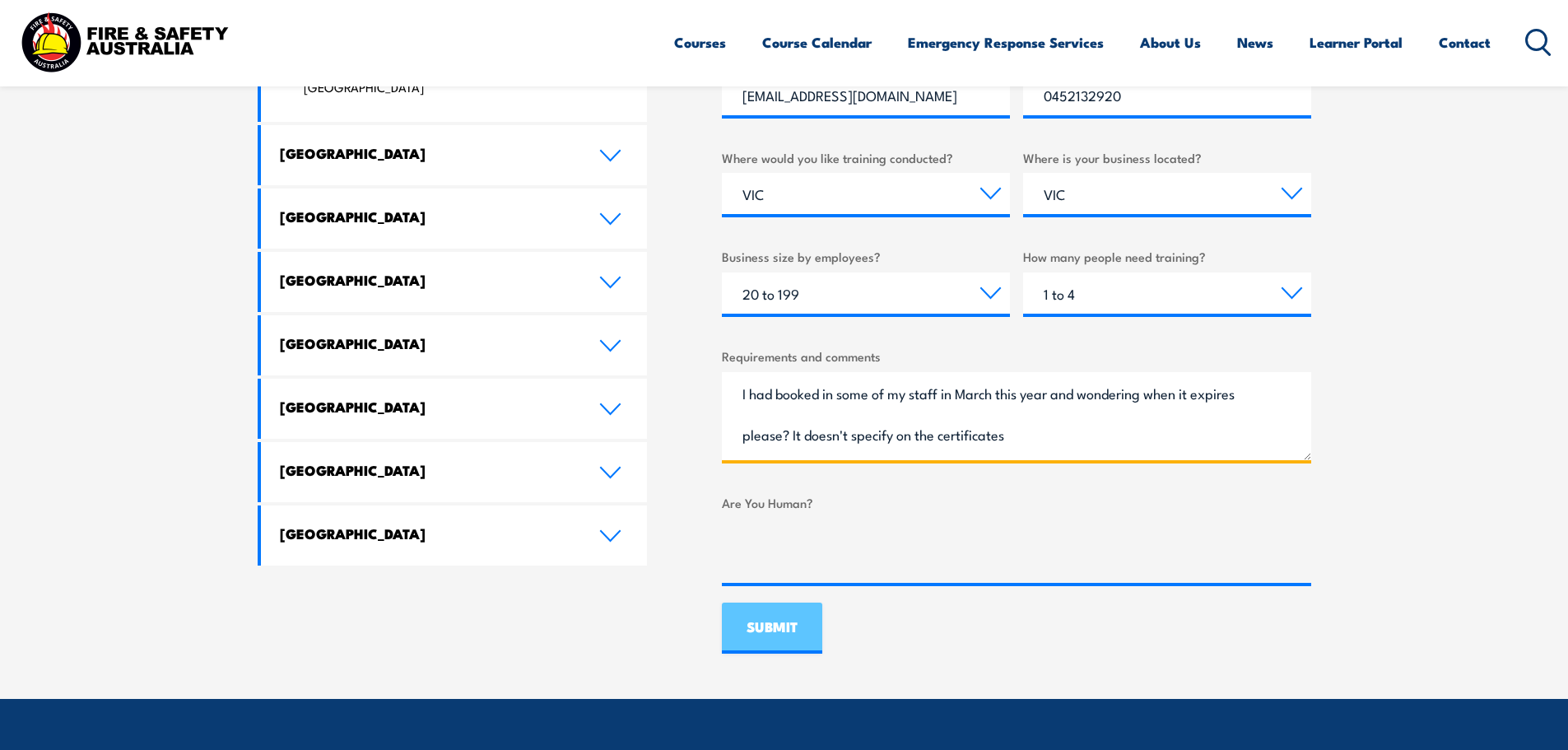
type textarea "I had booked in some of my staff in March this year and wondering when it expir…"
click at [783, 640] on input "SUBMIT" at bounding box center [772, 628] width 100 height 51
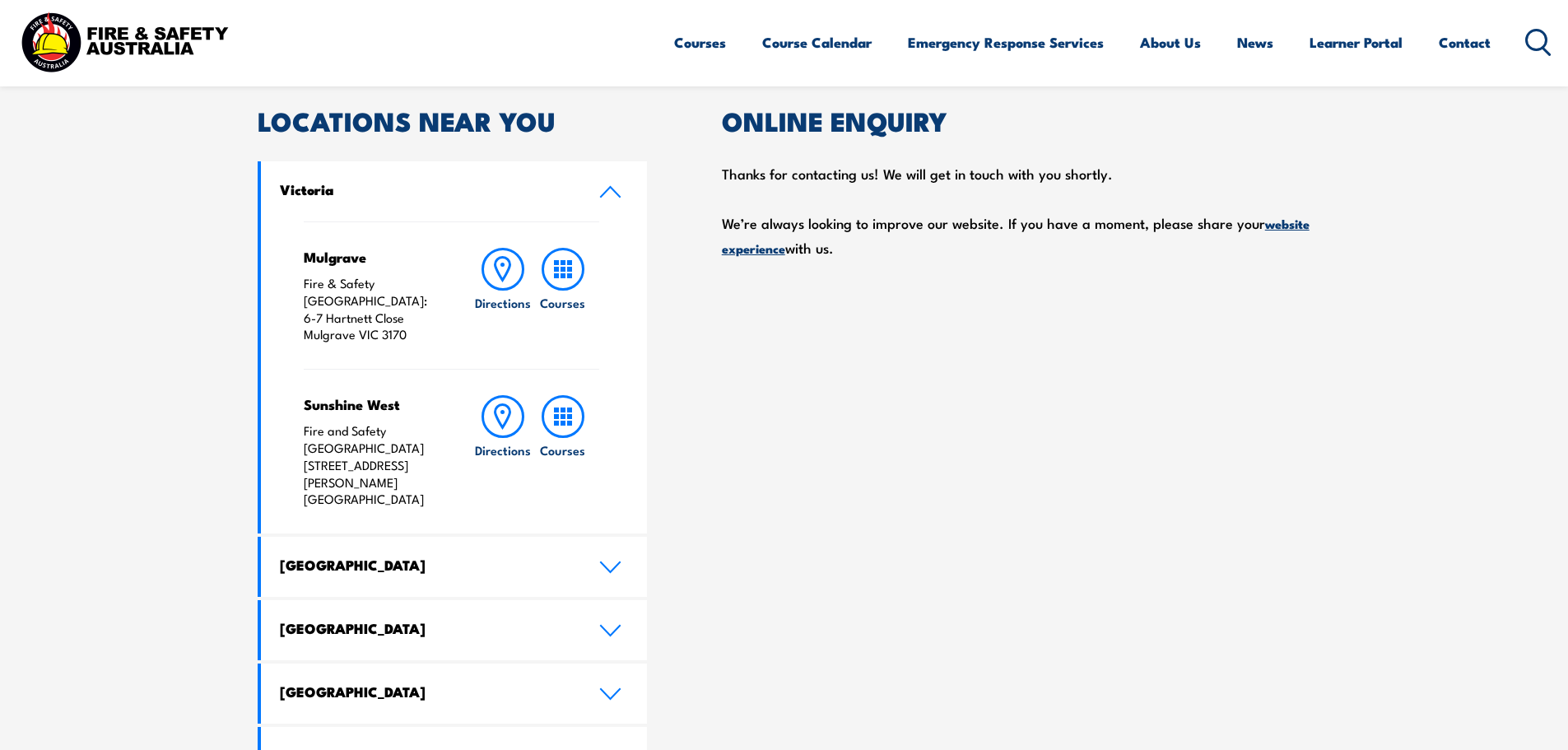
scroll to position [0, 0]
